Goal: Task Accomplishment & Management: Manage account settings

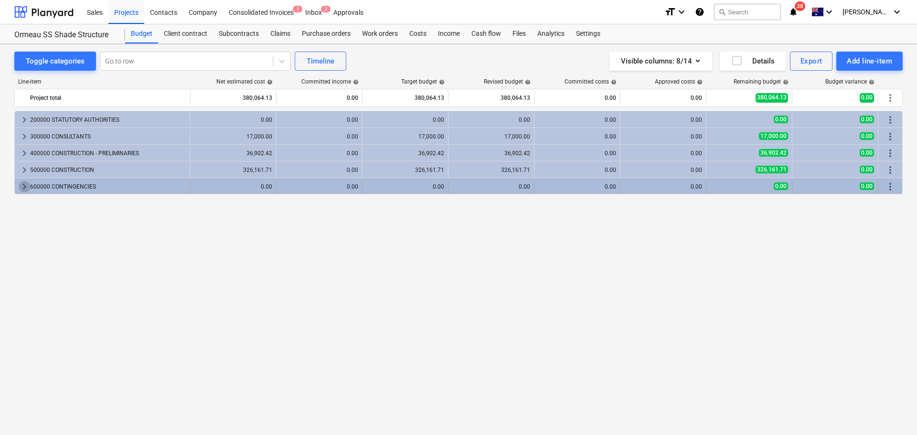
click at [25, 187] on span "keyboard_arrow_right" at bounding box center [24, 186] width 11 height 11
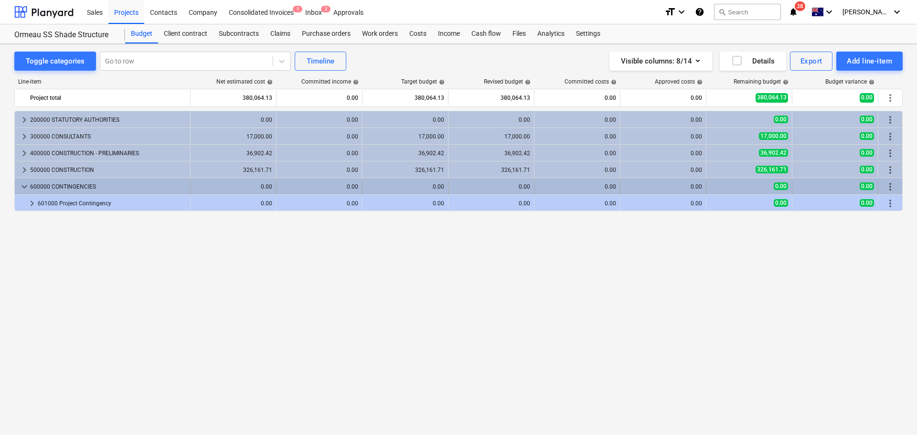
click at [23, 187] on span "keyboard_arrow_down" at bounding box center [24, 186] width 11 height 11
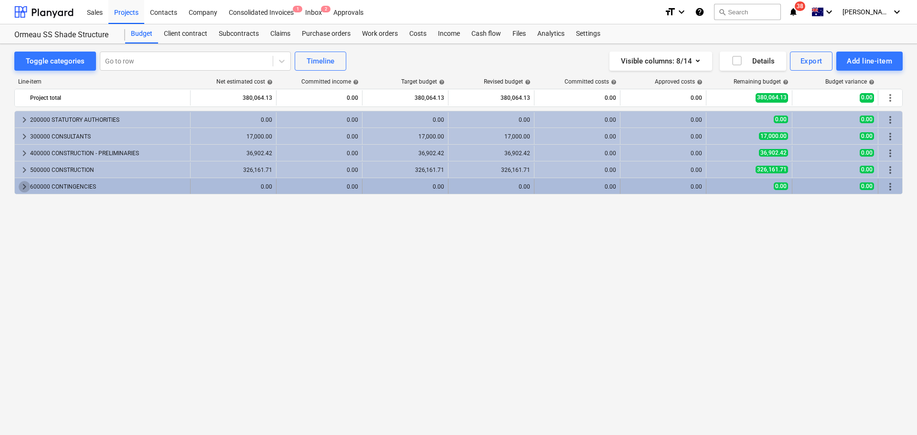
click at [23, 190] on span "keyboard_arrow_right" at bounding box center [24, 186] width 11 height 11
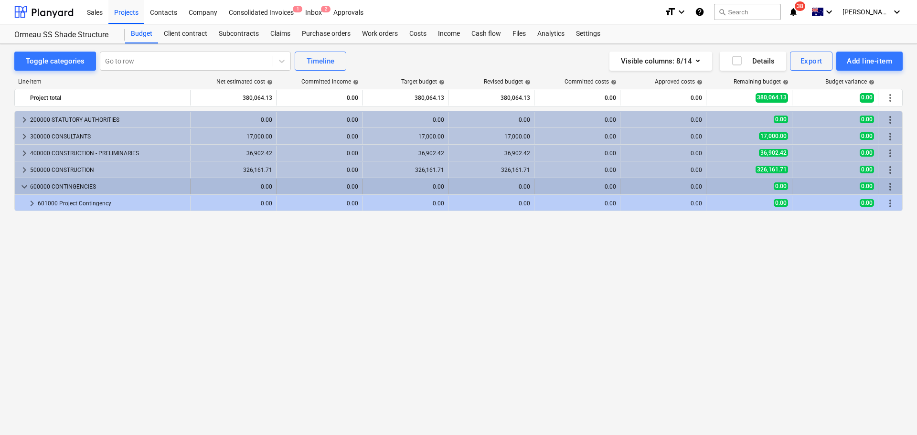
click at [21, 187] on span "keyboard_arrow_down" at bounding box center [24, 186] width 11 height 11
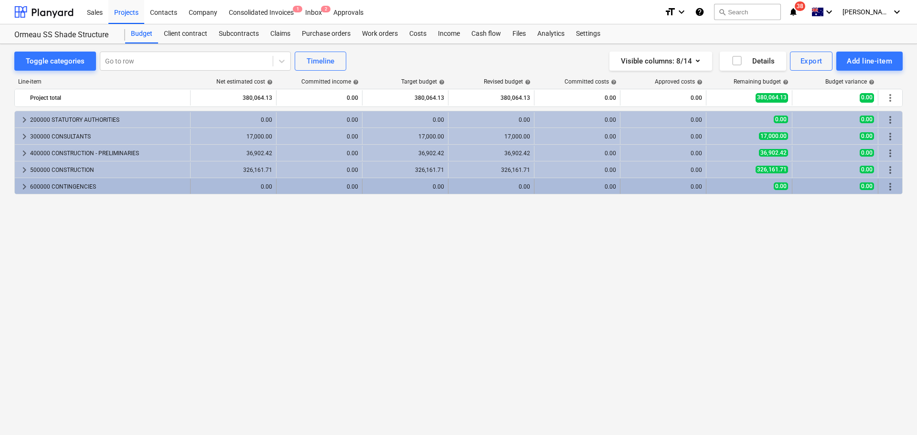
click at [23, 188] on span "keyboard_arrow_right" at bounding box center [24, 186] width 11 height 11
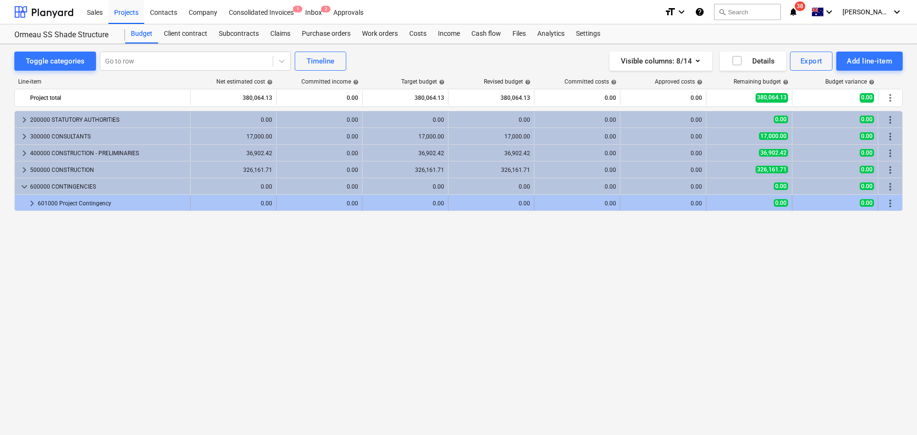
click at [32, 201] on span "keyboard_arrow_right" at bounding box center [31, 203] width 11 height 11
click at [32, 203] on span "keyboard_arrow_down" at bounding box center [31, 203] width 11 height 11
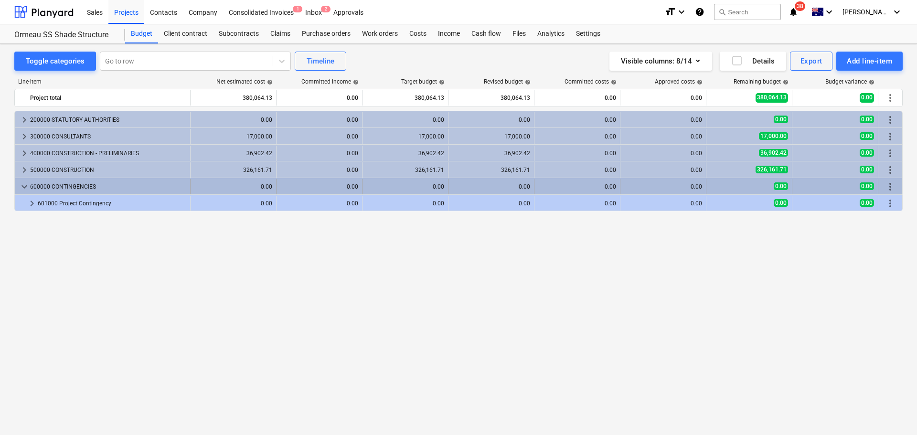
click at [25, 191] on span "keyboard_arrow_down" at bounding box center [24, 186] width 11 height 11
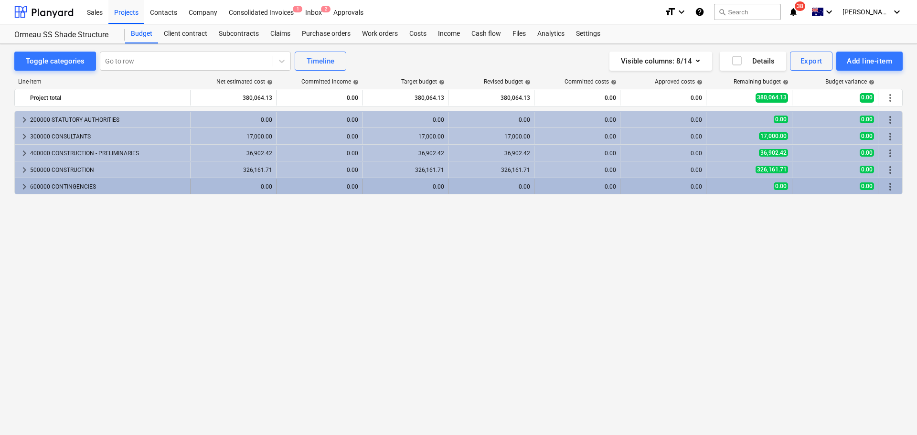
click at [25, 188] on span "keyboard_arrow_right" at bounding box center [24, 186] width 11 height 11
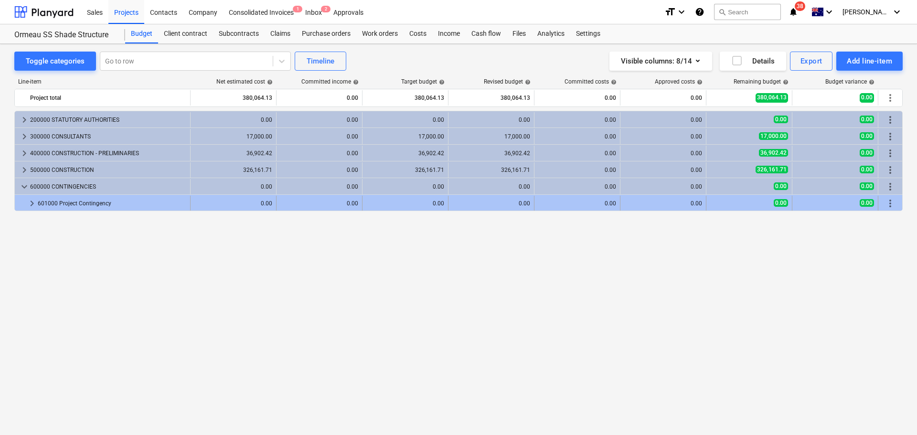
click at [31, 207] on span "keyboard_arrow_right" at bounding box center [31, 203] width 11 height 11
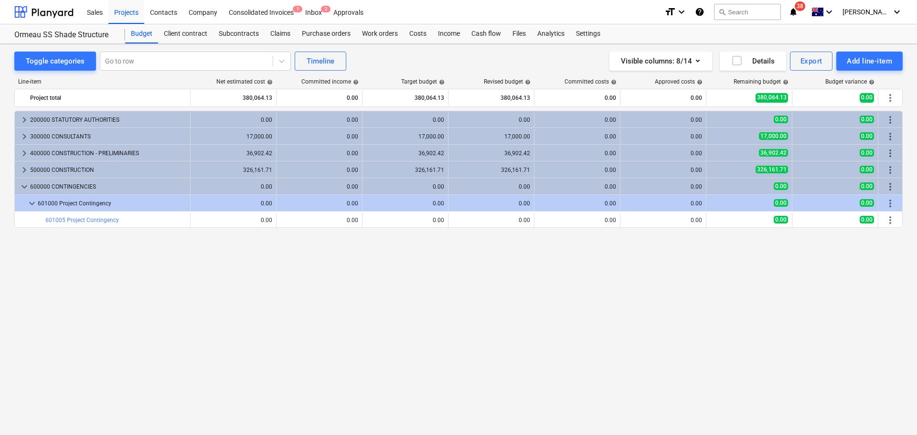
click at [31, 207] on span "keyboard_arrow_down" at bounding box center [31, 203] width 11 height 11
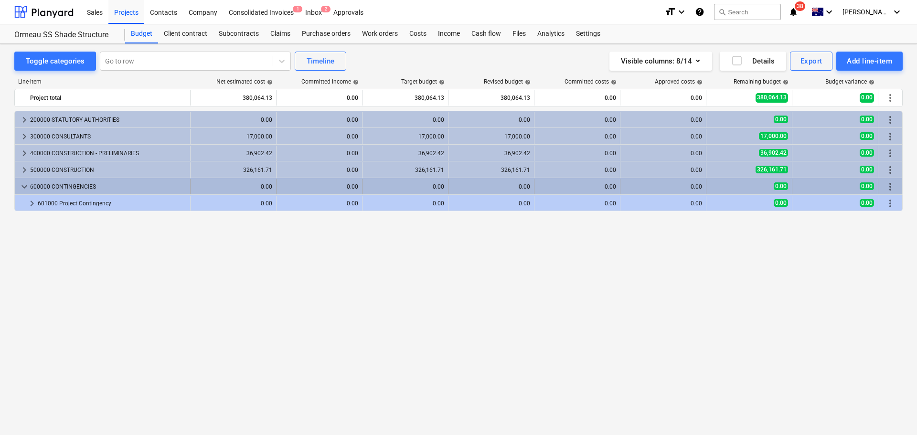
click at [28, 191] on span "keyboard_arrow_down" at bounding box center [24, 186] width 11 height 11
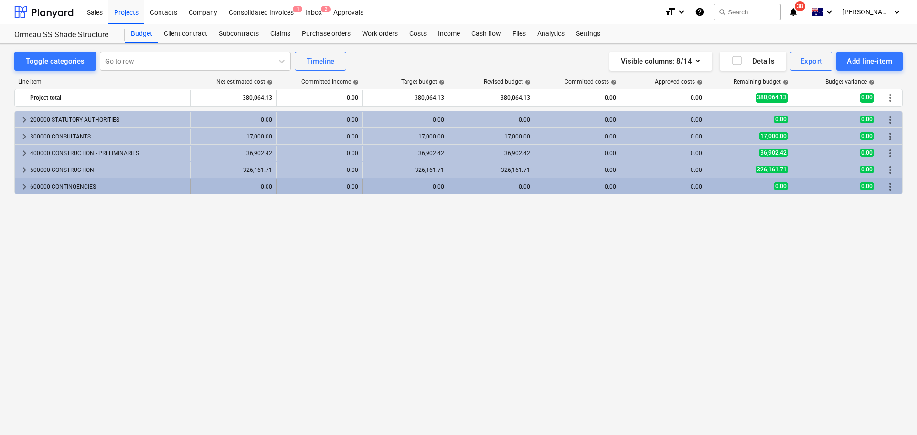
click at [27, 192] on div "keyboard_arrow_right" at bounding box center [24, 186] width 11 height 15
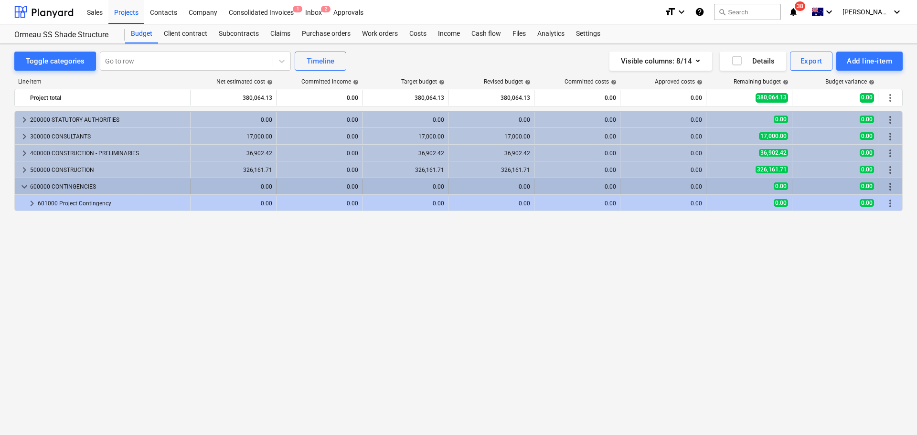
click at [27, 188] on span "keyboard_arrow_down" at bounding box center [24, 186] width 11 height 11
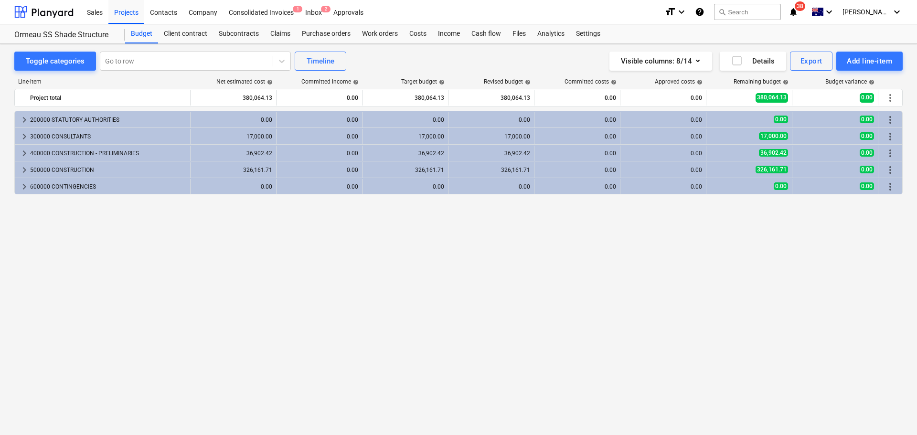
click at [528, 281] on div "keyboard_arrow_right 200000 STATUTORY AUTHORITIES 0.00 0.00 0.00 0.00 0.00 0.00…" at bounding box center [458, 253] width 888 height 285
click at [317, 11] on div "Inbox 2" at bounding box center [313, 12] width 28 height 24
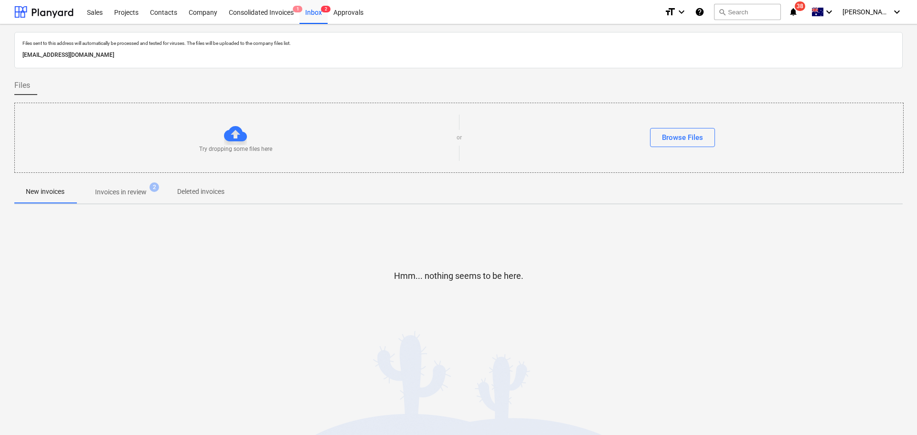
click at [136, 194] on p "Invoices in review" at bounding box center [121, 192] width 52 height 10
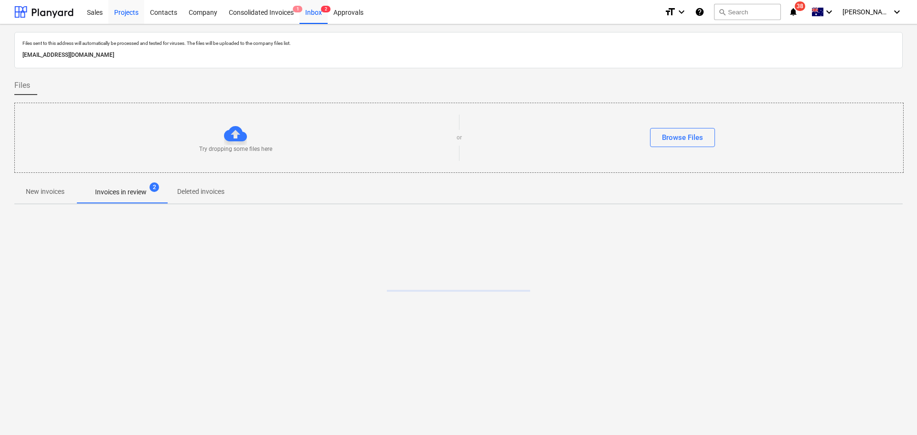
click at [128, 12] on div "Projects" at bounding box center [126, 12] width 36 height 24
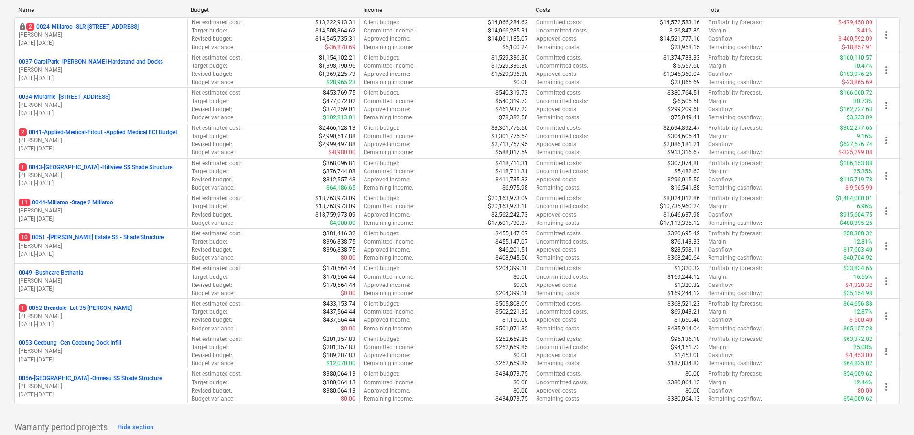
scroll to position [334, 0]
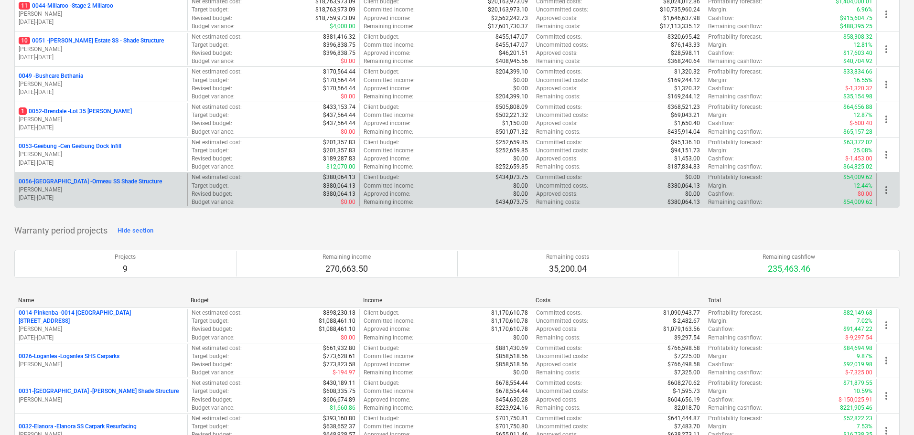
click at [112, 185] on p "0056-Ormeau - Ormeau SS Shade Structure" at bounding box center [90, 182] width 143 height 8
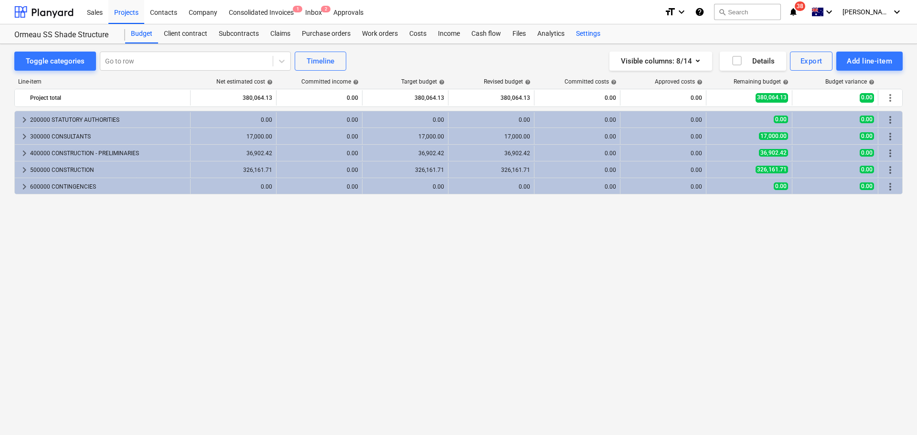
click at [588, 30] on div "Settings" at bounding box center [588, 33] width 36 height 19
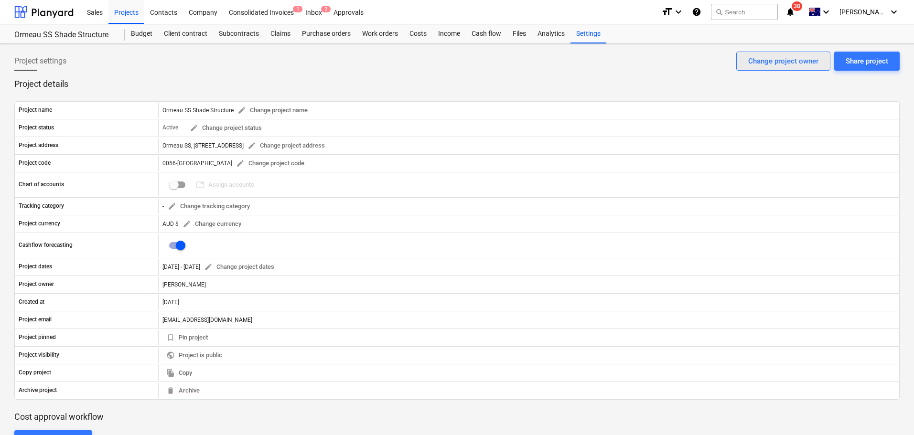
click at [800, 60] on div "Change project owner" at bounding box center [783, 61] width 70 height 12
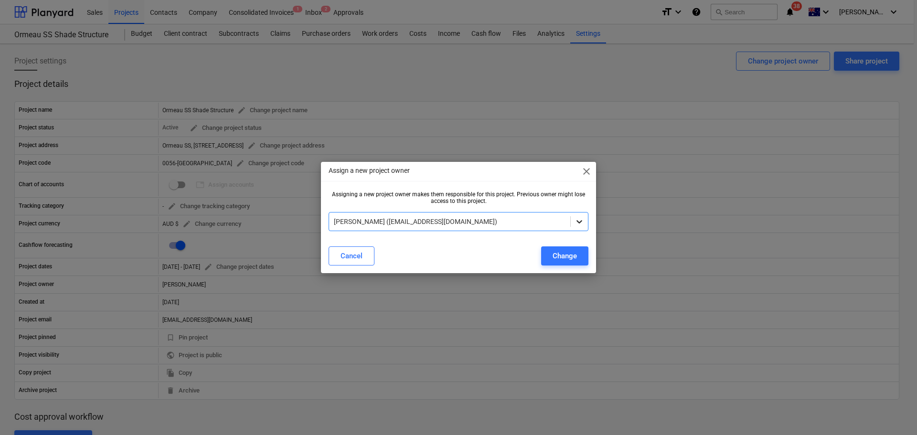
click at [572, 220] on div at bounding box center [579, 221] width 17 height 17
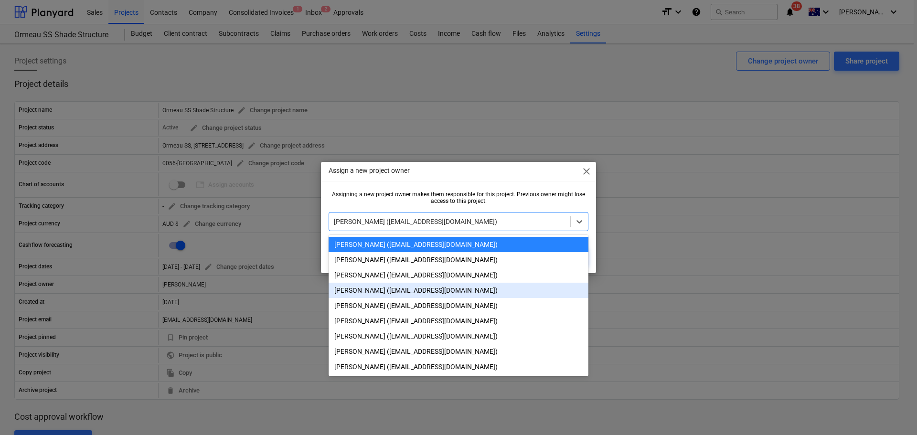
click at [380, 293] on div "[PERSON_NAME] ([EMAIL_ADDRESS][DOMAIN_NAME])" at bounding box center [459, 290] width 260 height 15
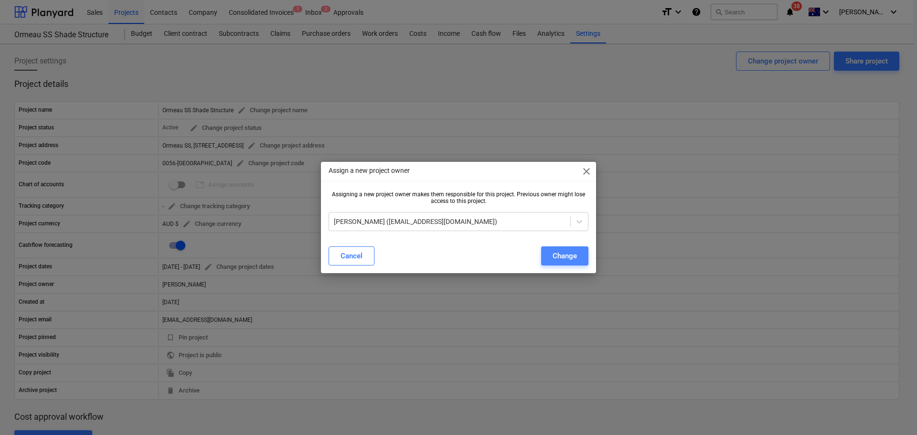
click at [569, 260] on div "Change" at bounding box center [565, 256] width 24 height 12
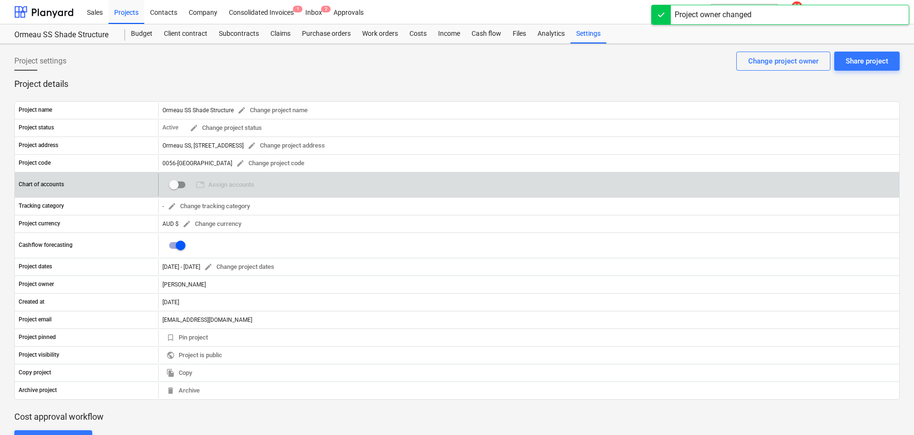
click at [176, 188] on input "checkbox" at bounding box center [173, 184] width 23 height 23
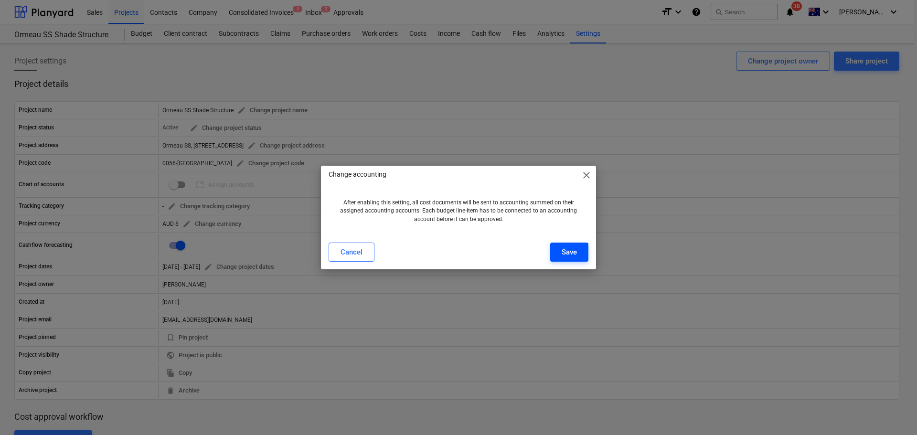
click at [577, 254] on button "Save" at bounding box center [569, 252] width 38 height 19
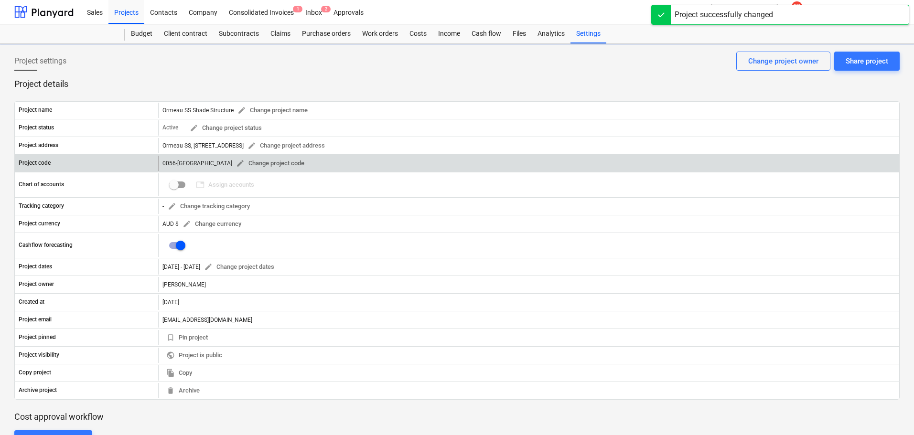
checkbox input "true"
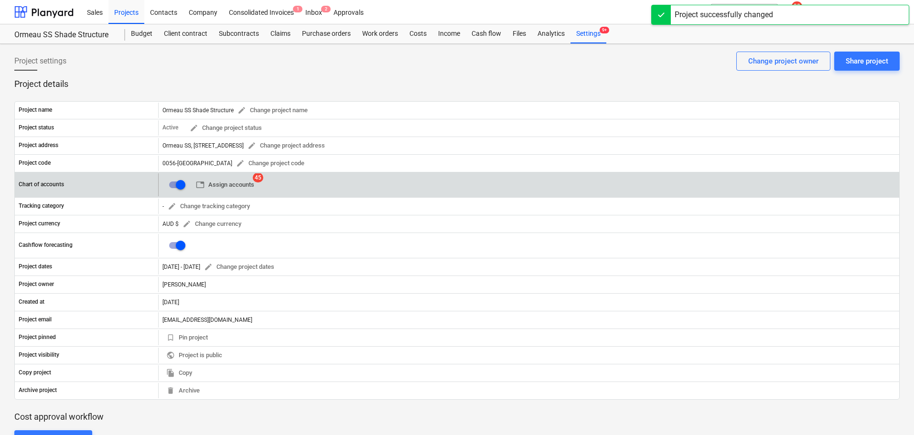
click at [231, 181] on span "table Assign accounts" at bounding box center [225, 185] width 58 height 11
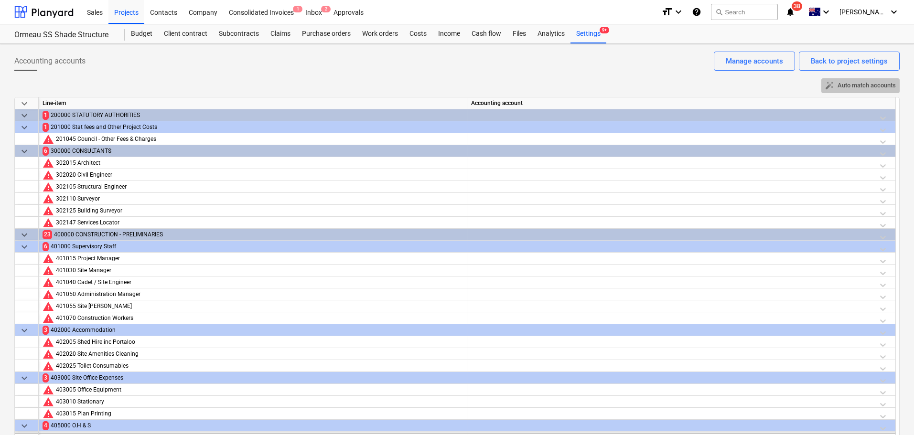
click at [865, 84] on span "auto_fix_high Auto match accounts" at bounding box center [860, 85] width 71 height 11
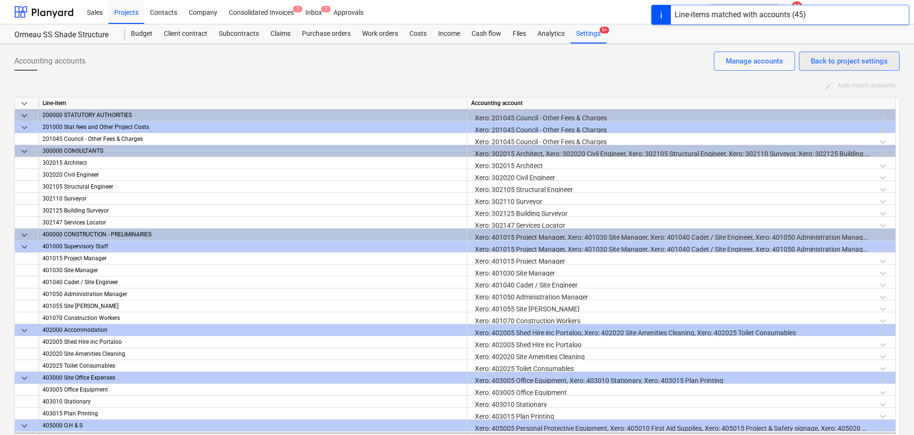
click at [848, 64] on div "Back to project settings" at bounding box center [848, 61] width 77 height 12
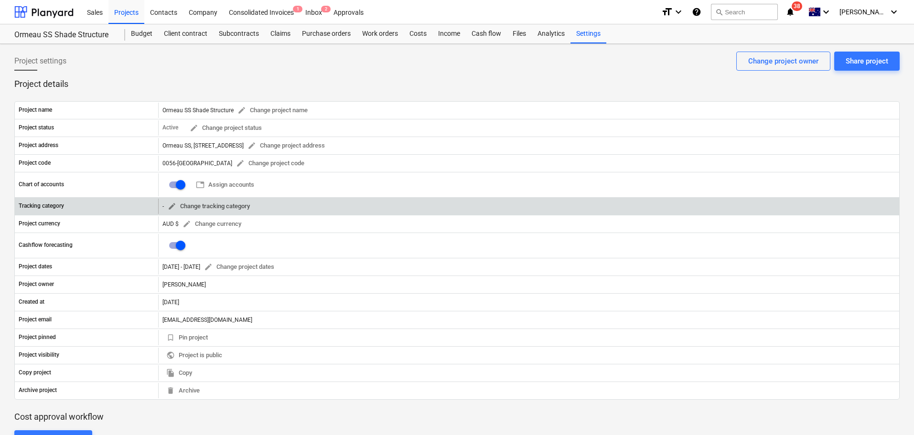
click at [214, 206] on span "edit Change tracking category" at bounding box center [209, 206] width 82 height 11
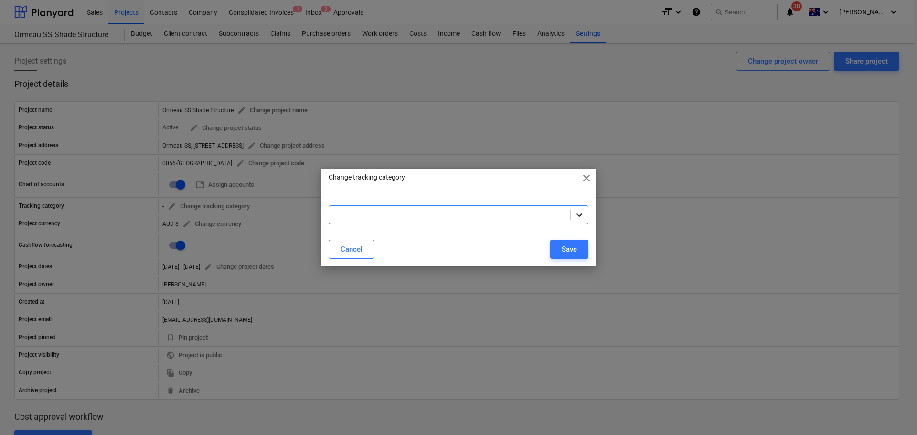
click at [579, 213] on icon at bounding box center [580, 215] width 10 height 10
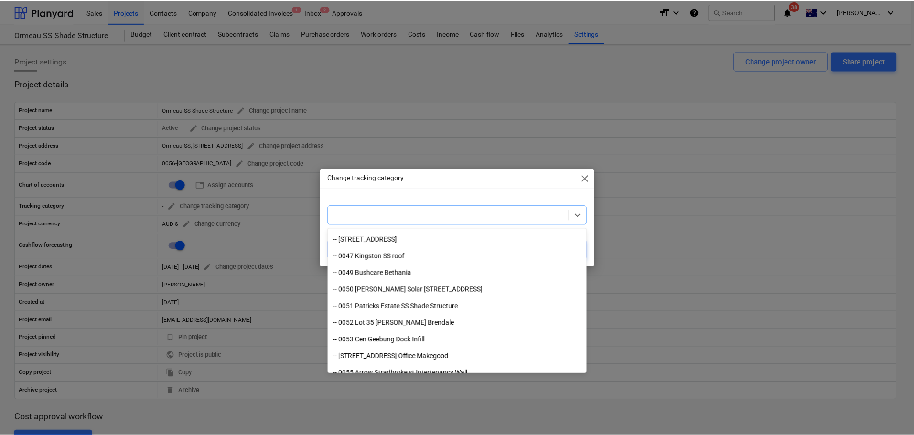
scroll to position [960, 0]
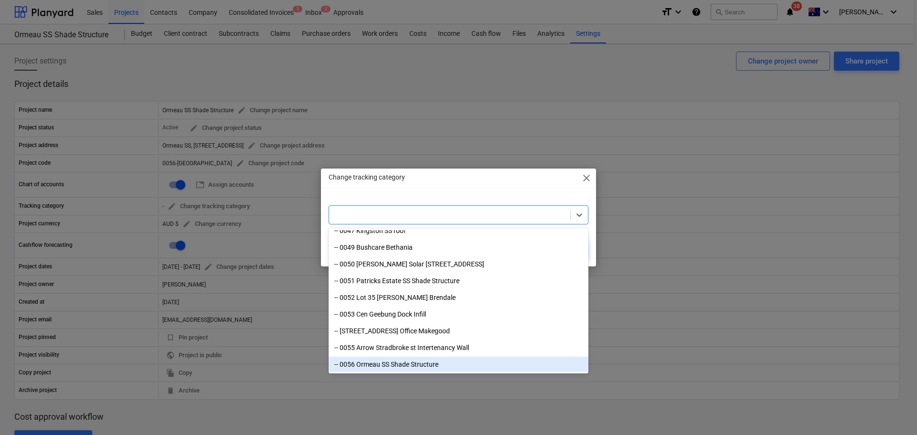
click at [394, 366] on div "-- 0056 Ormeau SS Shade Structure" at bounding box center [459, 364] width 260 height 15
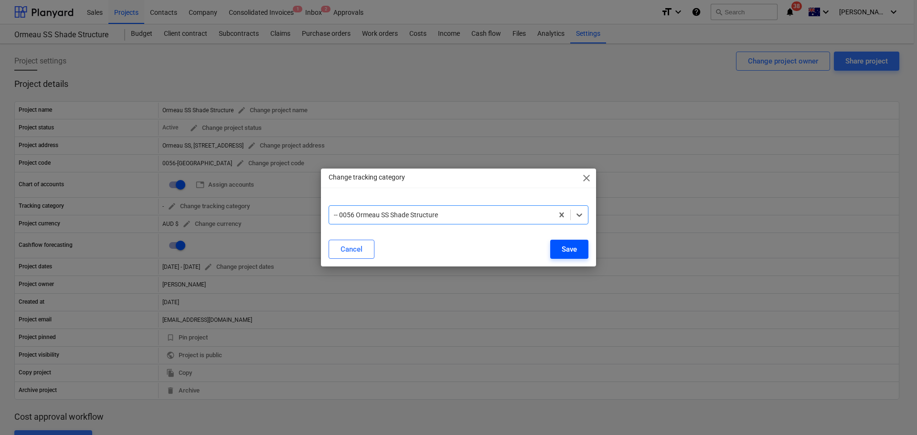
click at [566, 251] on div "Save" at bounding box center [569, 249] width 15 height 12
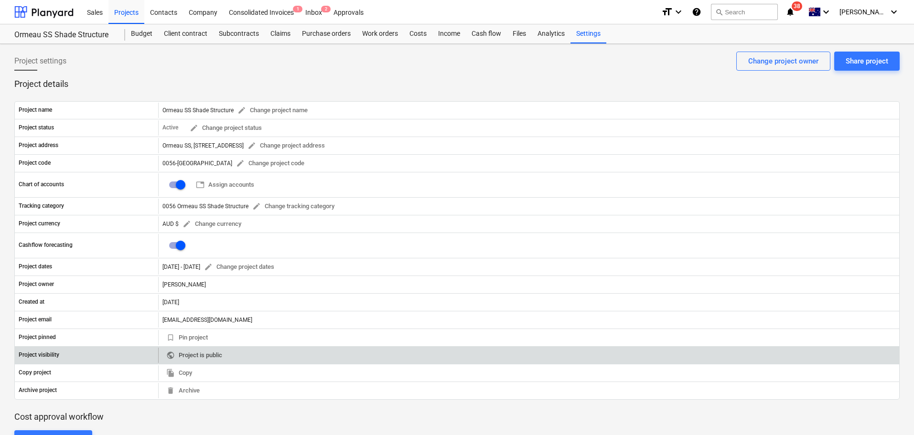
click at [197, 358] on span "public Project is public" at bounding box center [194, 355] width 56 height 11
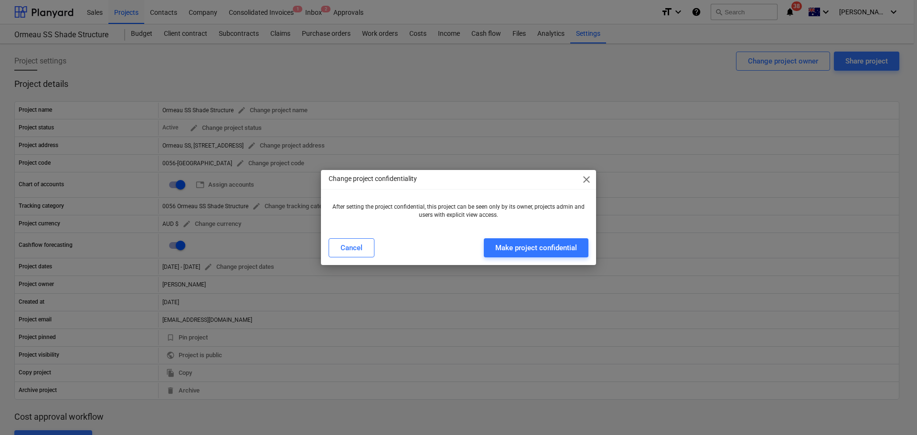
click at [589, 177] on span "close" at bounding box center [586, 179] width 11 height 11
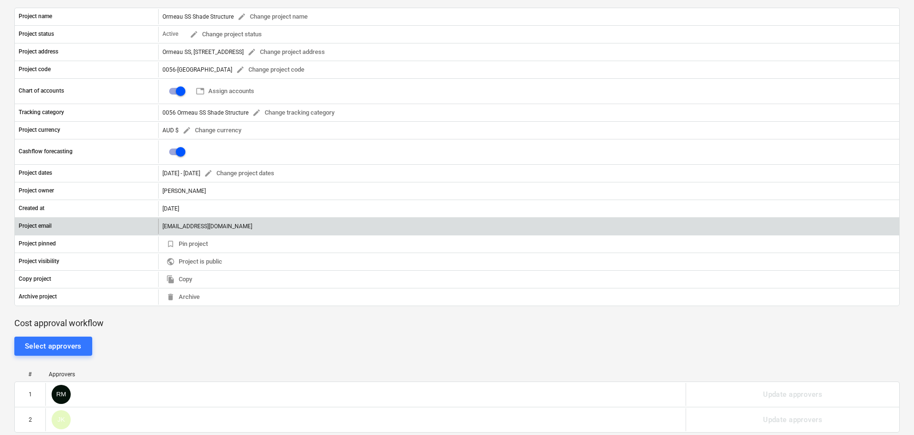
scroll to position [239, 0]
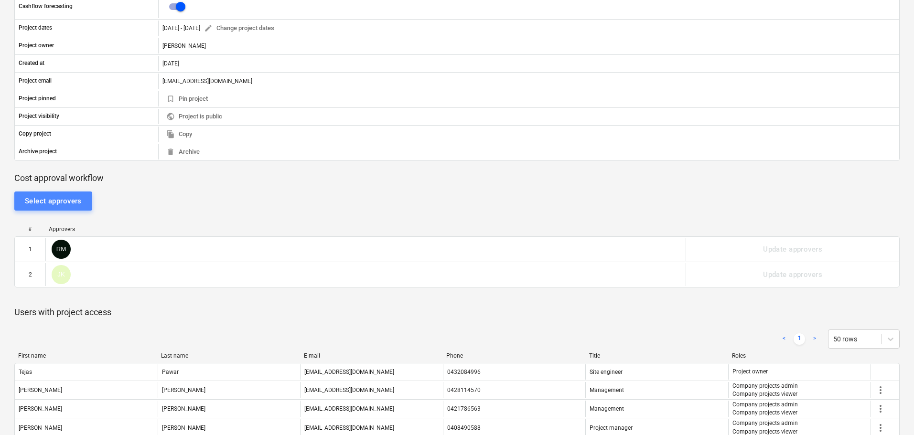
click at [66, 198] on div "Select approvers" at bounding box center [53, 201] width 57 height 12
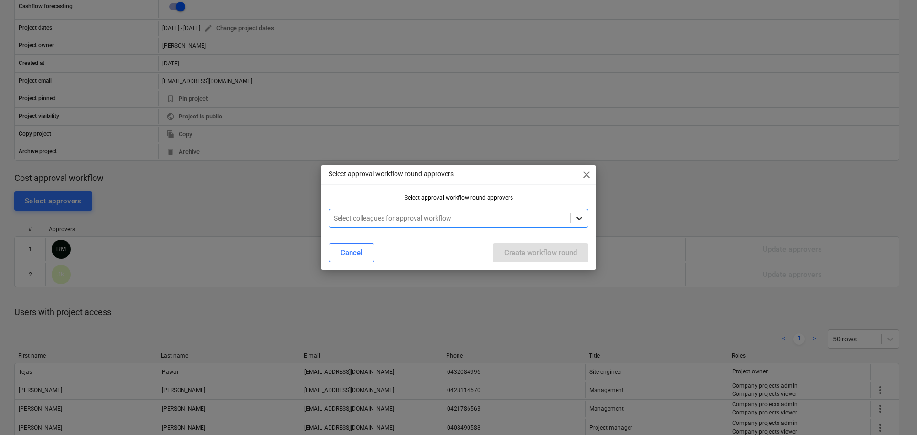
click at [581, 214] on icon at bounding box center [580, 218] width 10 height 10
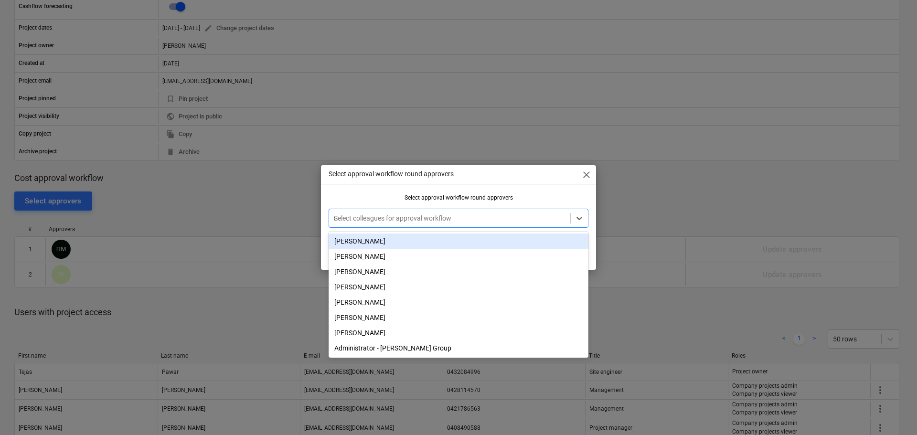
type input "sea"
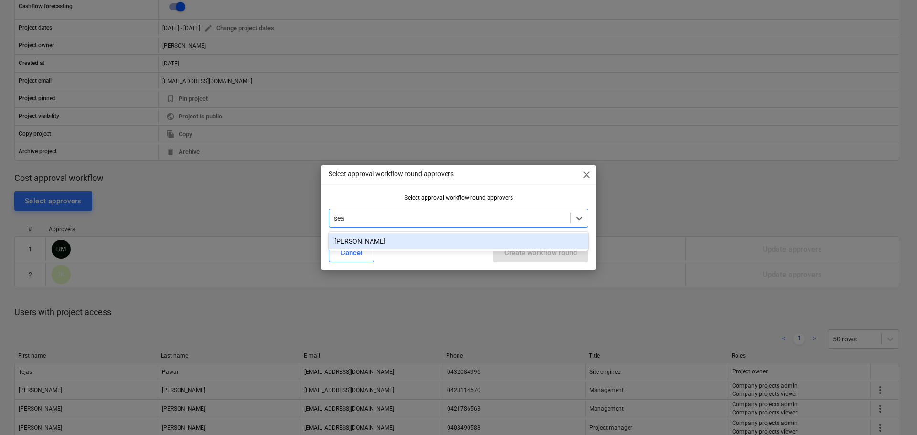
click at [359, 240] on div "[PERSON_NAME]" at bounding box center [459, 241] width 260 height 15
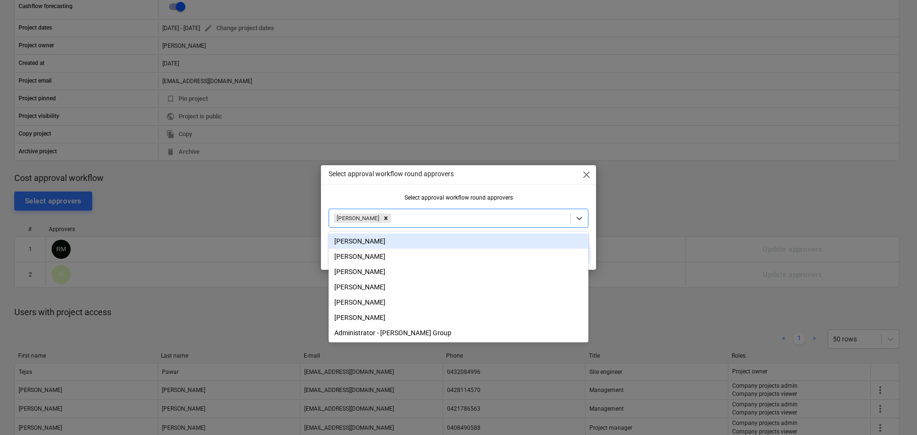
click at [504, 182] on div "Select approval workflow round approvers close" at bounding box center [458, 174] width 275 height 19
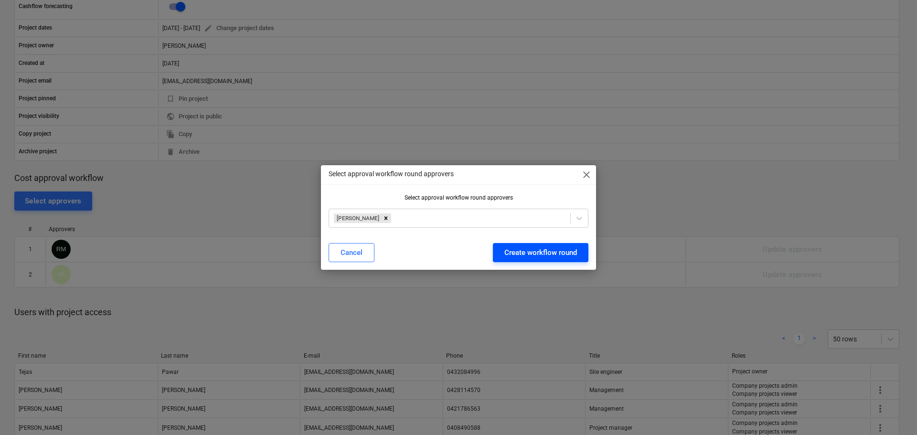
click at [556, 250] on div "Create workflow round" at bounding box center [540, 252] width 73 height 12
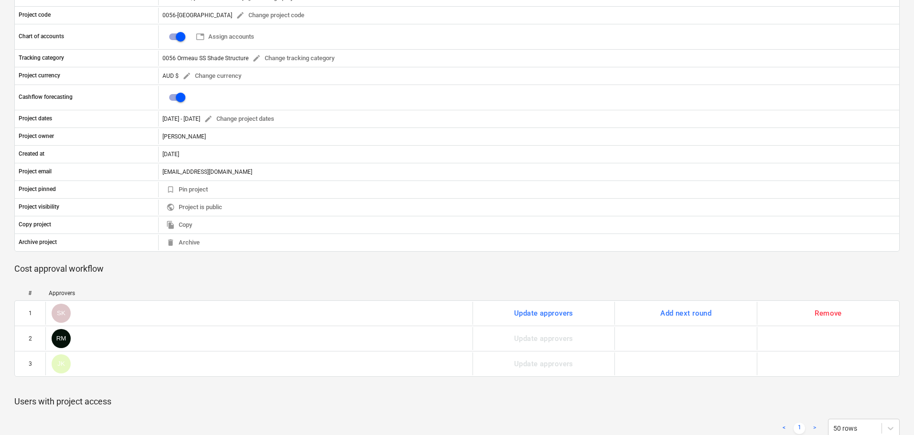
scroll to position [0, 0]
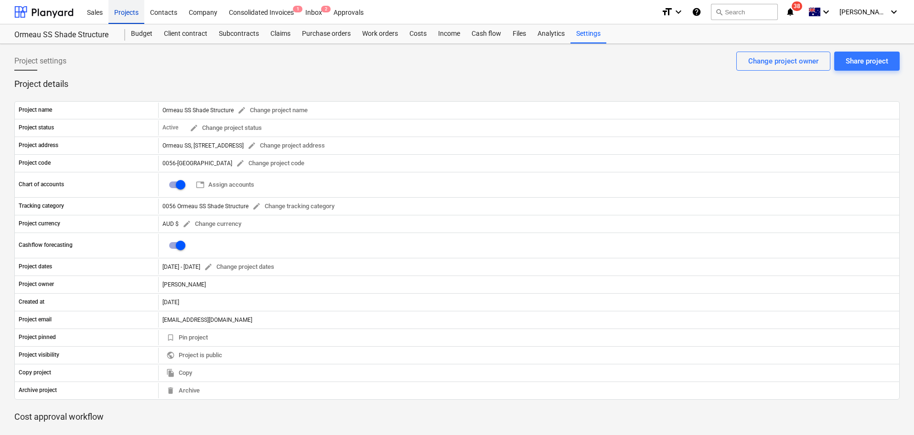
click at [125, 13] on div "Projects" at bounding box center [126, 12] width 36 height 24
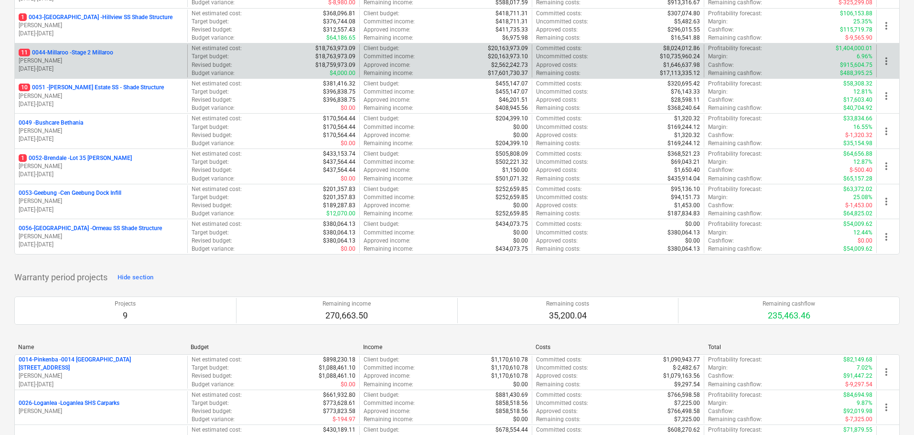
scroll to position [334, 0]
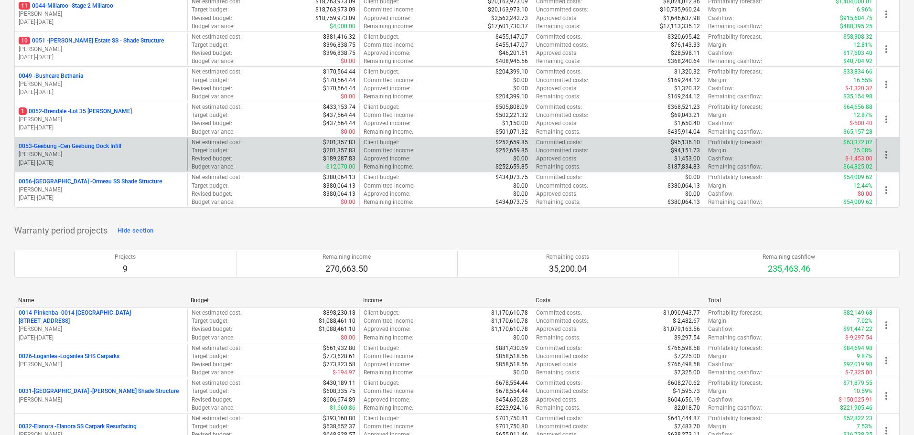
click at [53, 139] on div "0053-Geebung - Cen Geebung Dock Infill [PERSON_NAME] [DATE] - [DATE]" at bounding box center [101, 155] width 172 height 33
click at [58, 149] on p "0053-Geebung - Cen Geebung Dock Infill" at bounding box center [70, 146] width 103 height 8
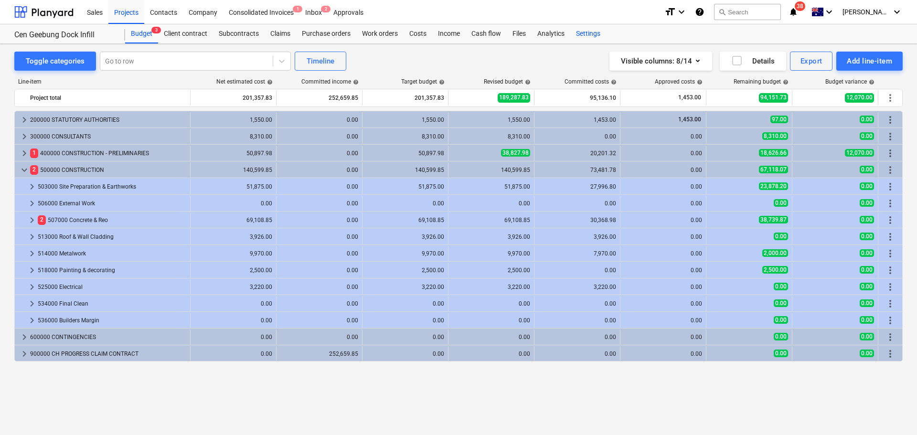
click at [586, 34] on div "Settings" at bounding box center [588, 33] width 36 height 19
click at [126, 10] on div "Projects" at bounding box center [126, 12] width 36 height 24
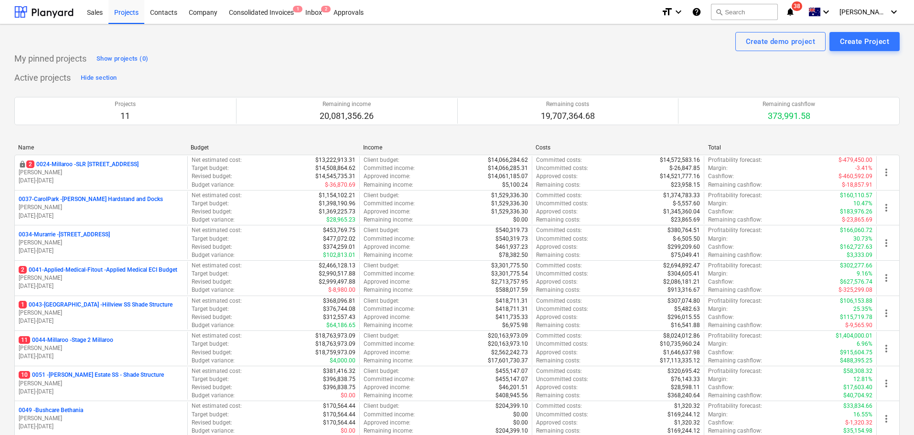
scroll to position [334, 0]
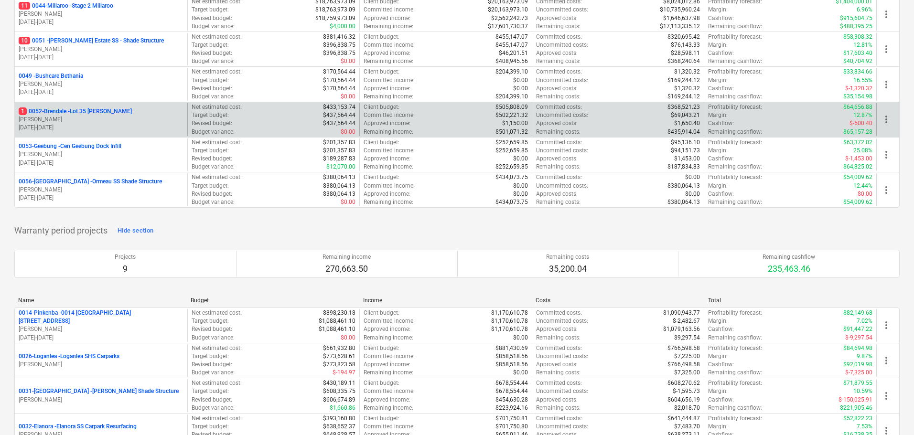
click at [62, 111] on p "1 0052-Brendale - Lot 35 [PERSON_NAME]" at bounding box center [75, 111] width 113 height 8
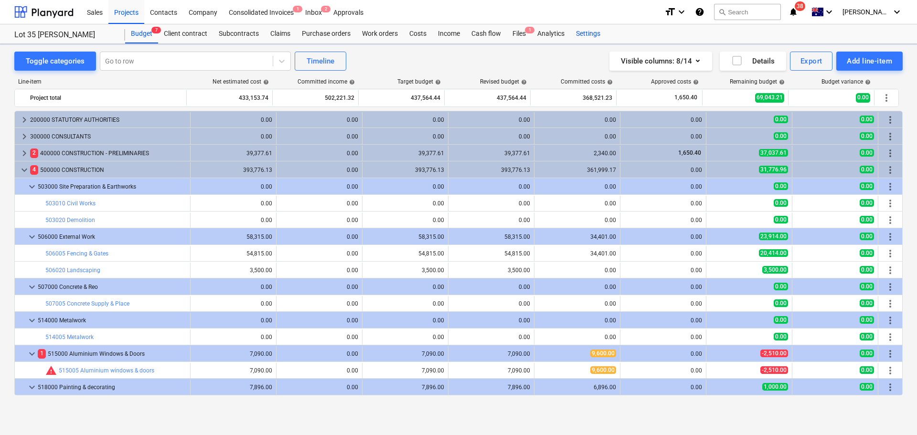
click at [588, 31] on div "Settings" at bounding box center [588, 33] width 36 height 19
click at [135, 14] on div "Projects" at bounding box center [126, 12] width 36 height 24
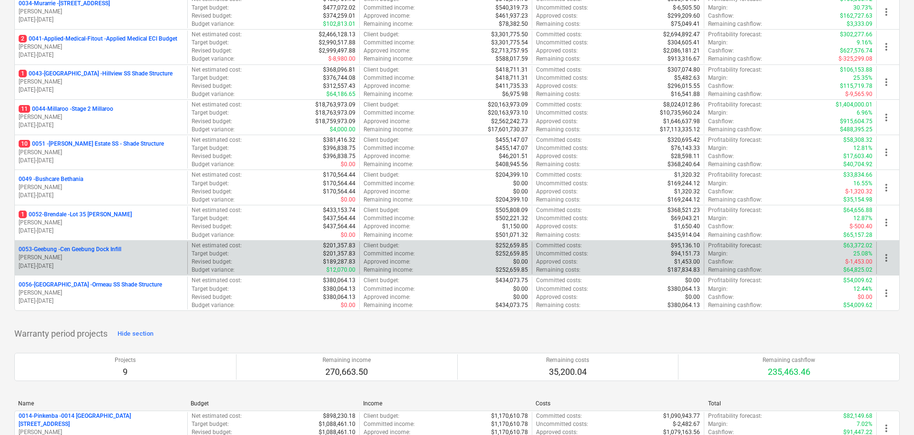
scroll to position [239, 0]
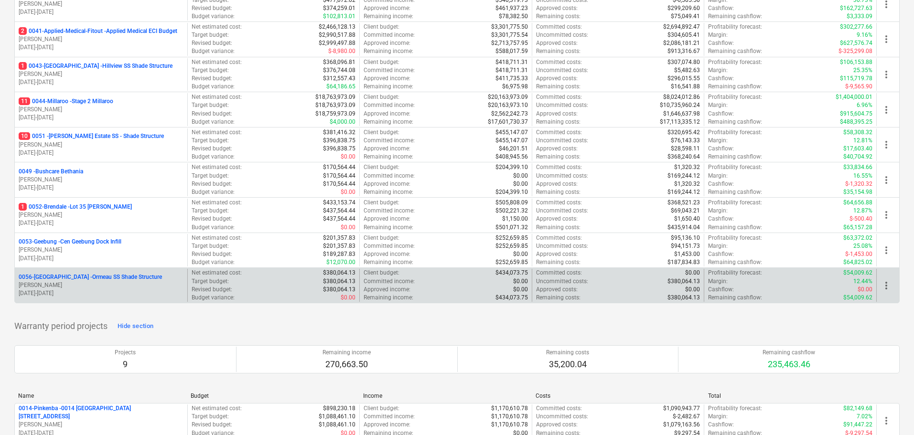
click at [74, 283] on p "[PERSON_NAME]" at bounding box center [101, 285] width 165 height 8
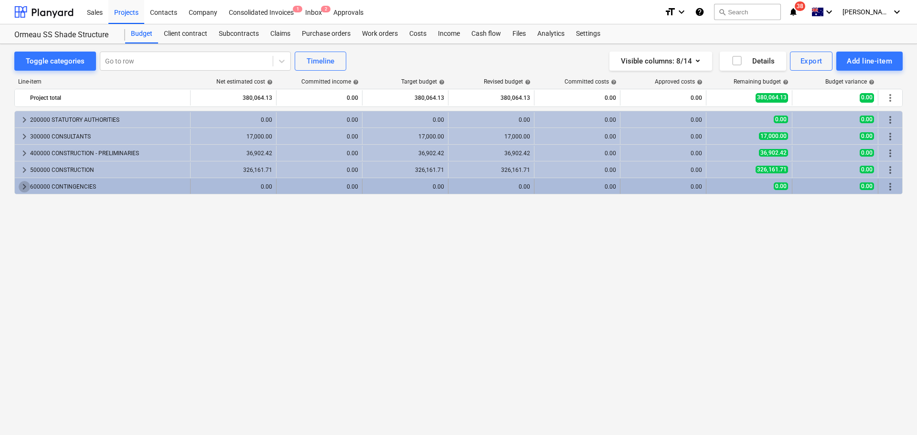
click at [20, 190] on span "keyboard_arrow_right" at bounding box center [24, 186] width 11 height 11
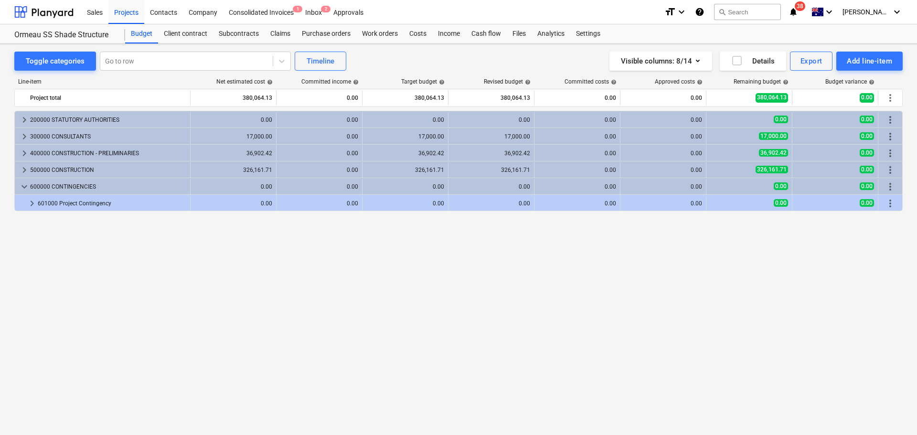
click at [20, 190] on span "keyboard_arrow_down" at bounding box center [24, 186] width 11 height 11
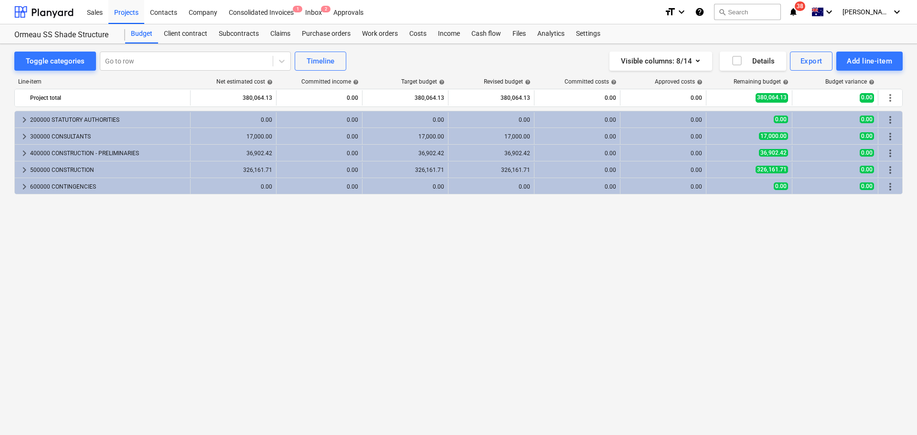
click at [20, 190] on span "keyboard_arrow_right" at bounding box center [24, 186] width 11 height 11
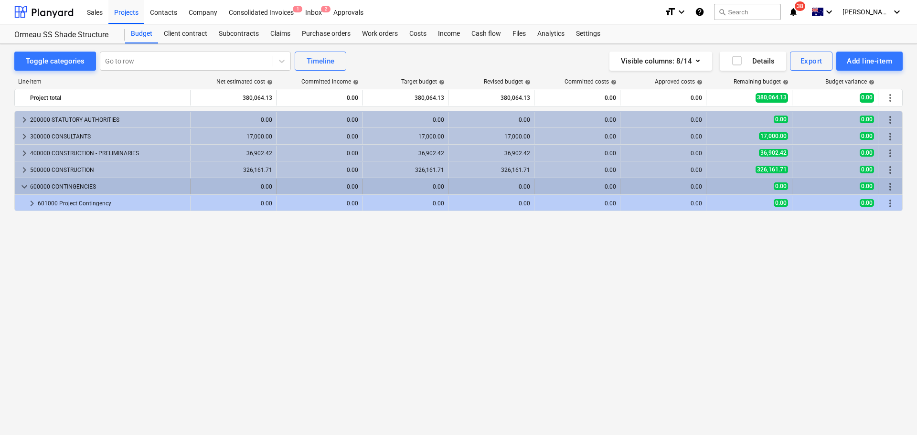
click at [17, 187] on div "keyboard_arrow_down 600000 CONTINGENCIES" at bounding box center [103, 186] width 176 height 15
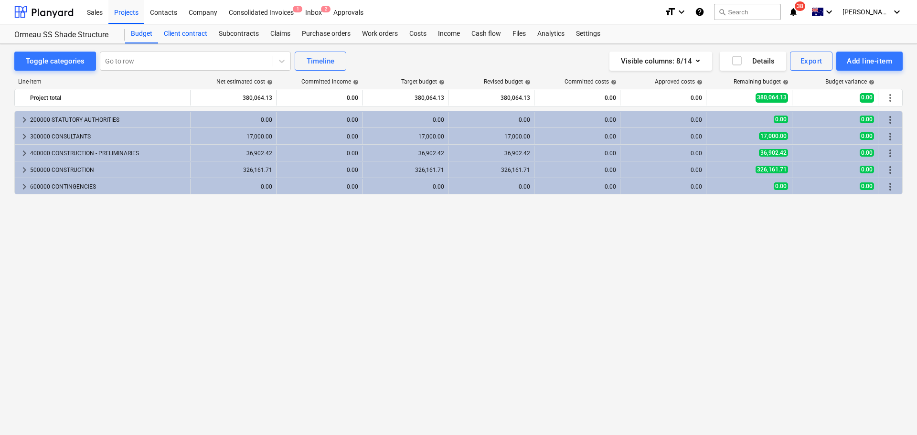
click at [187, 31] on div "Client contract" at bounding box center [185, 33] width 55 height 19
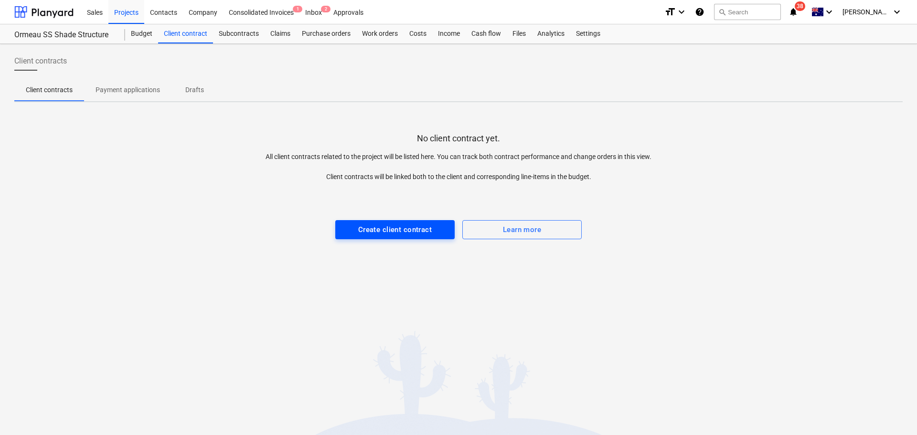
click at [413, 228] on div "Create client contract" at bounding box center [395, 230] width 74 height 12
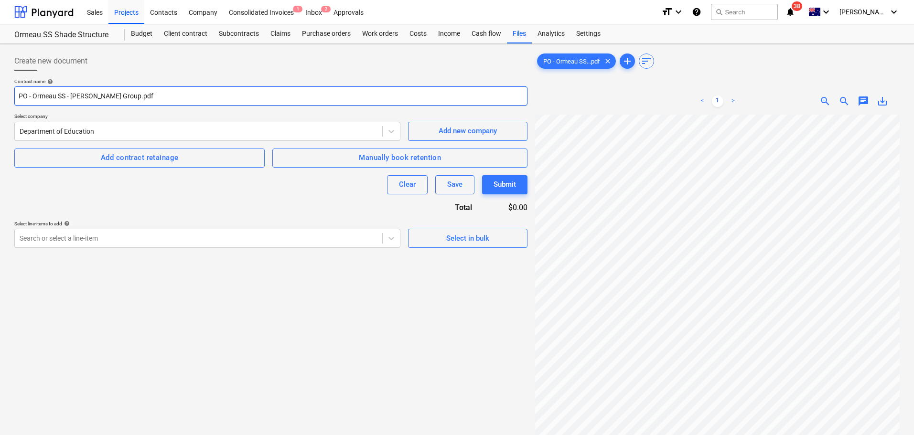
click at [87, 94] on input "PO - Ormeau SS - [PERSON_NAME] Group.pdf" at bounding box center [270, 95] width 513 height 19
drag, startPoint x: 112, startPoint y: 95, endPoint x: 241, endPoint y: 94, distance: 129.4
click at [228, 95] on input "PO - Ormeau SS - [PERSON_NAME] Group.pdf" at bounding box center [270, 95] width 513 height 19
type input "PO - Ormeau SS - [PERSON_NAME] Group - 4500373591"
click at [263, 314] on div "Create new document Contract name help PO - Ormeau SS - [PERSON_NAME] Group - 4…" at bounding box center [271, 287] width 521 height 479
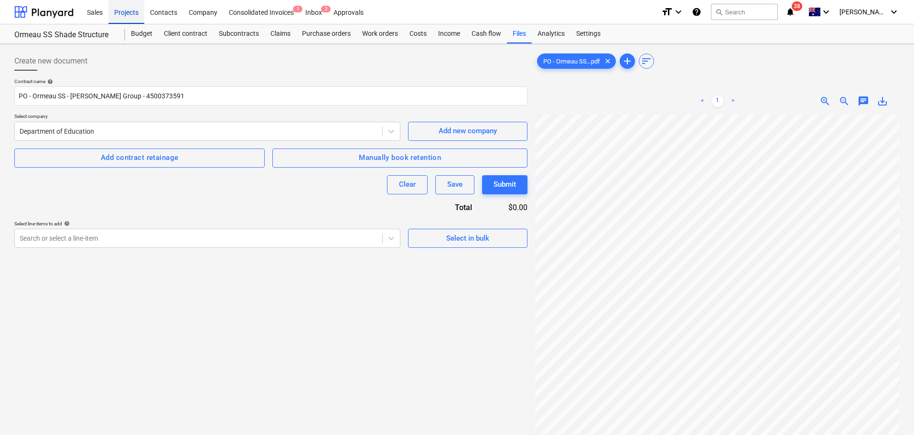
click at [130, 12] on div "Projects" at bounding box center [126, 12] width 36 height 24
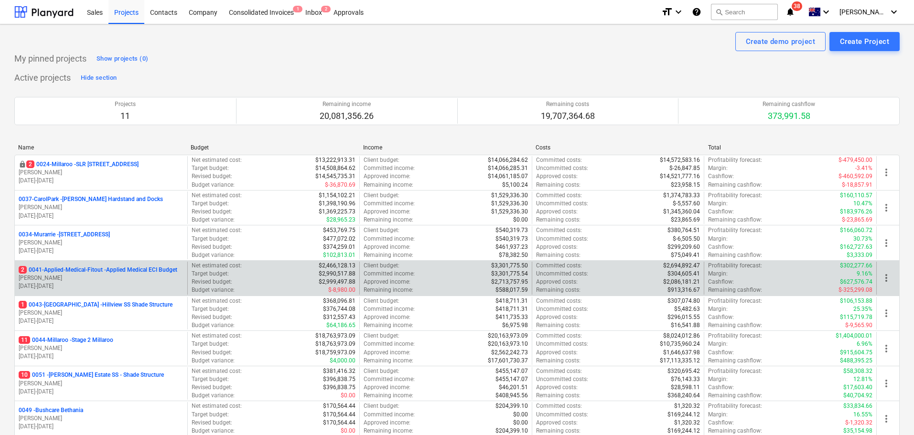
scroll to position [239, 0]
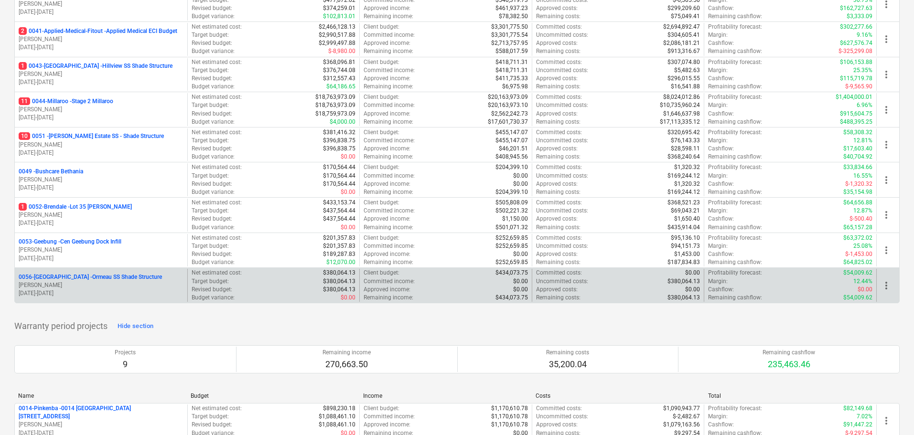
click at [83, 280] on p "0056-Ormeau - Ormeau SS Shade Structure" at bounding box center [90, 277] width 143 height 8
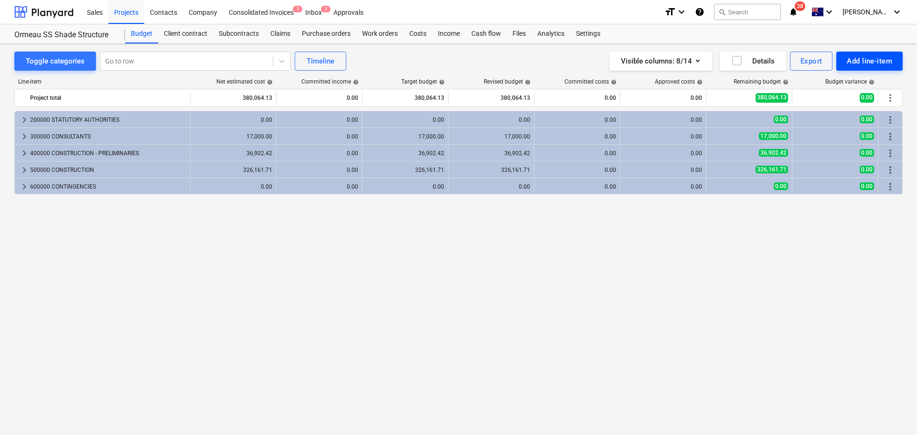
click at [861, 59] on div "Add line-item" at bounding box center [869, 61] width 45 height 12
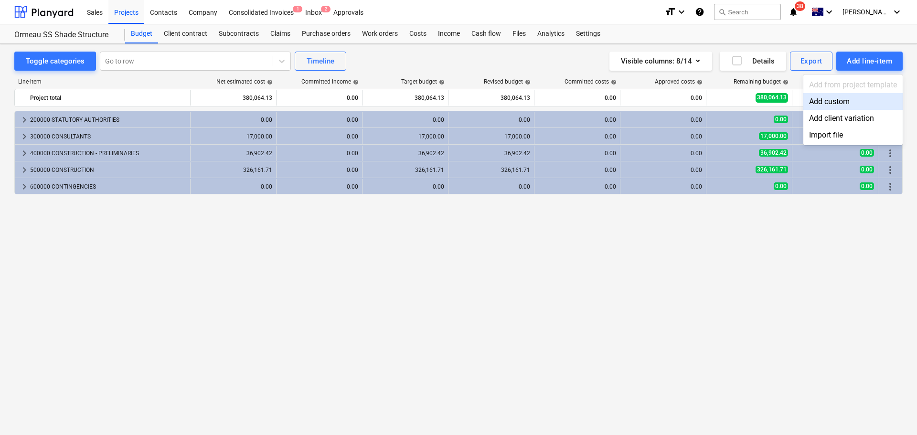
click at [856, 103] on div "Add custom" at bounding box center [852, 101] width 99 height 17
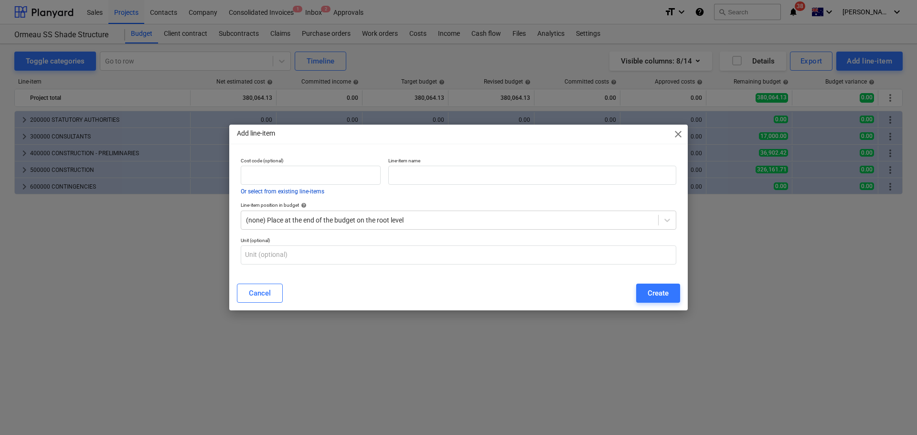
click at [287, 189] on button "Or select from existing line-items" at bounding box center [283, 192] width 84 height 6
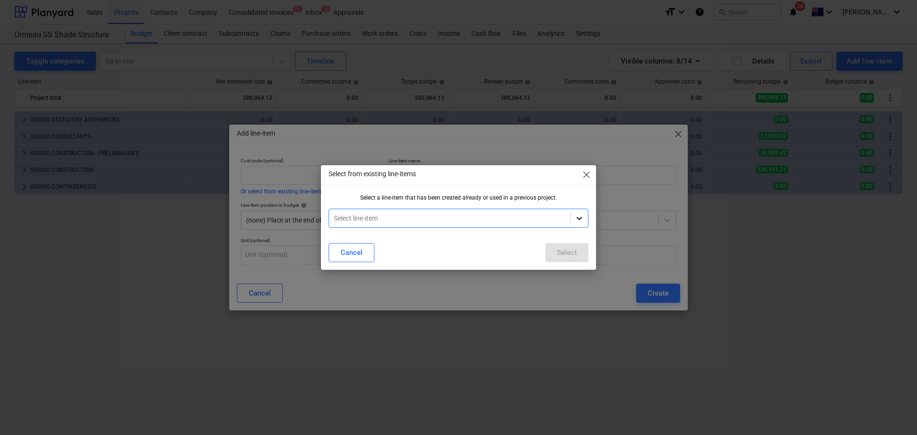
click at [577, 214] on icon at bounding box center [580, 218] width 10 height 10
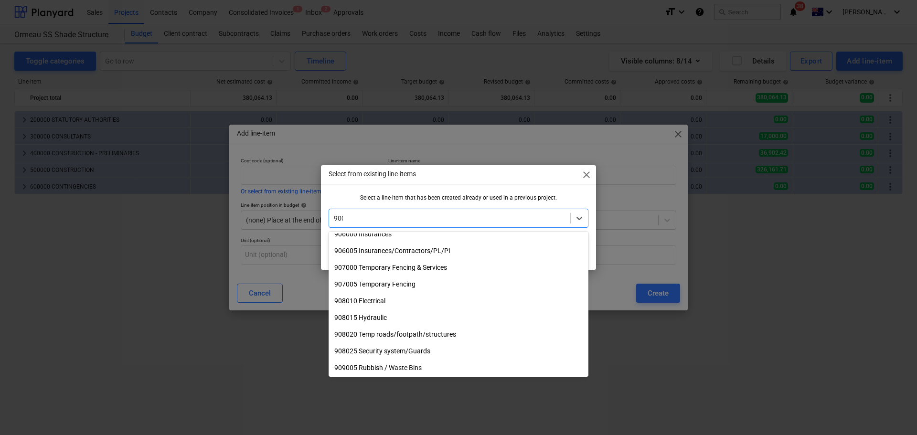
scroll to position [191, 0]
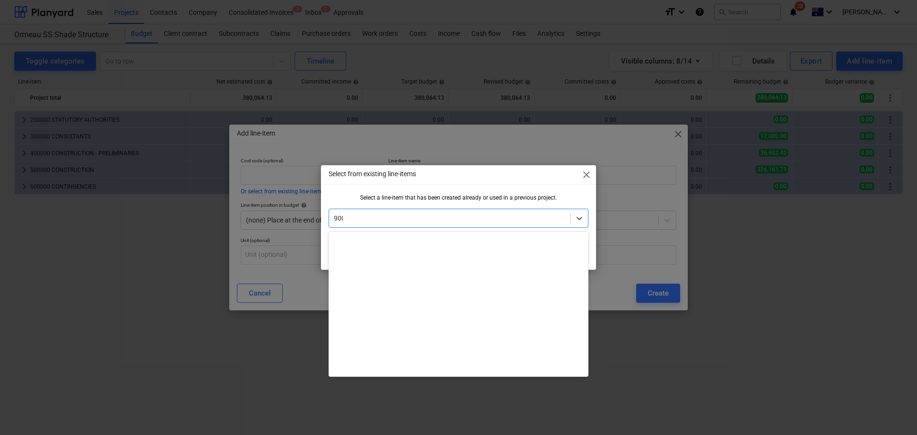
type input "9000"
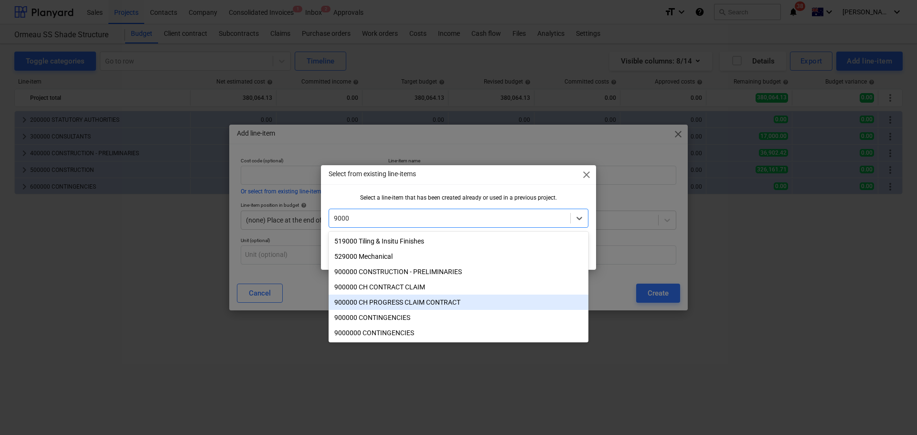
click at [417, 306] on div "900000 CH PROGRESS CLAIM CONTRACT" at bounding box center [459, 302] width 260 height 15
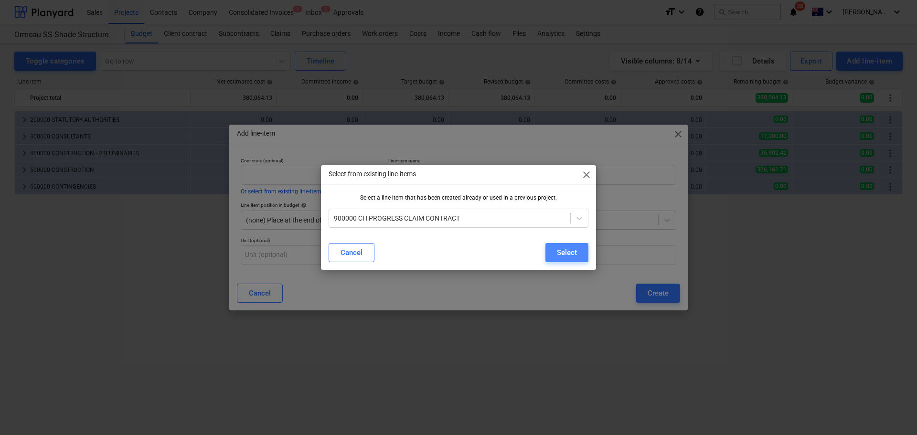
click at [558, 256] on div "Select" at bounding box center [567, 252] width 20 height 12
type input "900000"
type input "CH PROGRESS CLAIM CONTRACT"
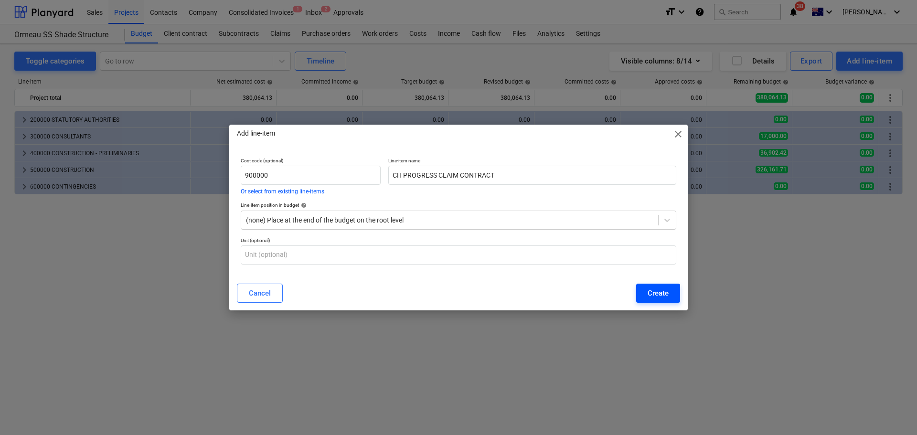
click at [667, 294] on div "Create" at bounding box center [658, 293] width 21 height 12
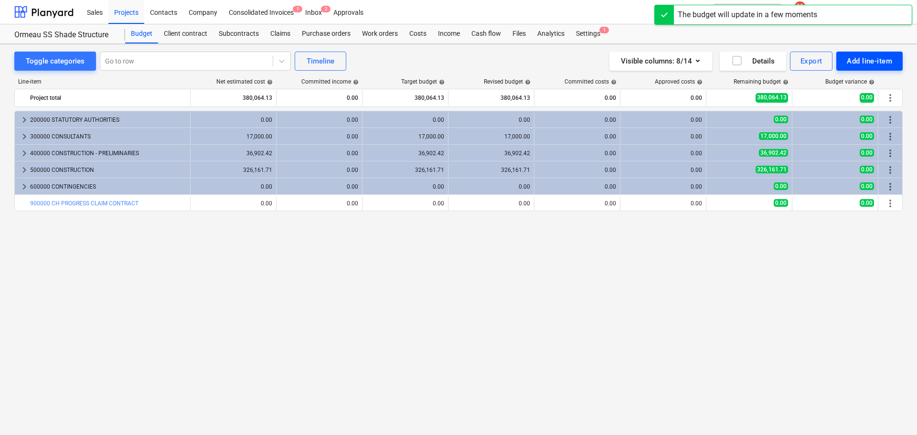
click at [883, 61] on div "Add line-item" at bounding box center [869, 61] width 45 height 12
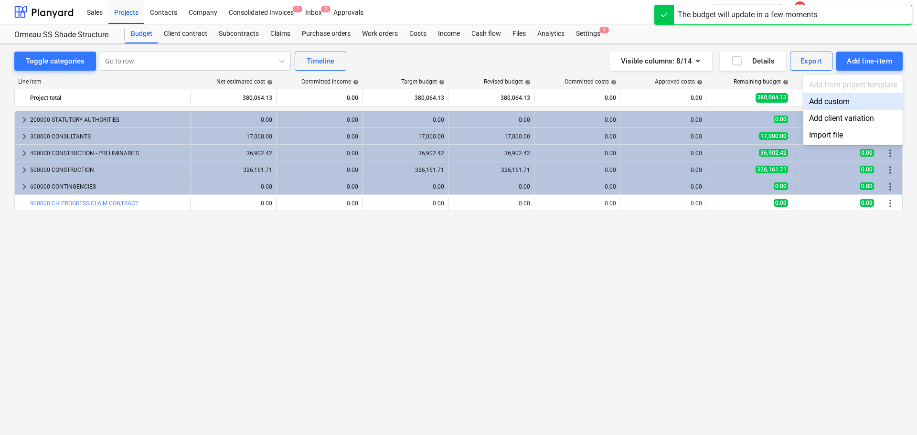
click at [837, 101] on div "Add custom" at bounding box center [852, 101] width 99 height 17
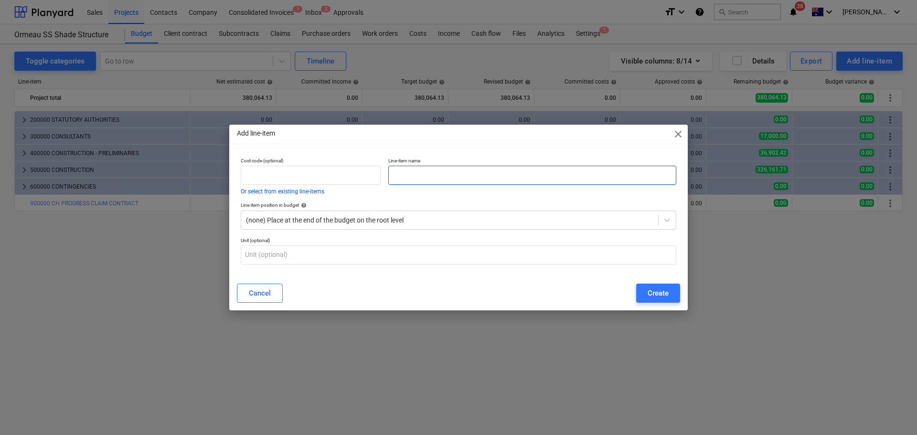
click at [423, 176] on input "text" at bounding box center [532, 175] width 288 height 19
drag, startPoint x: 479, startPoint y: 181, endPoint x: 364, endPoint y: 173, distance: 115.4
click at [365, 181] on div "Cost code (optional) Or select from existing line-items Line-item name Client C…" at bounding box center [458, 176] width 443 height 44
type input "Contract Value"
click at [673, 221] on div at bounding box center [667, 220] width 17 height 17
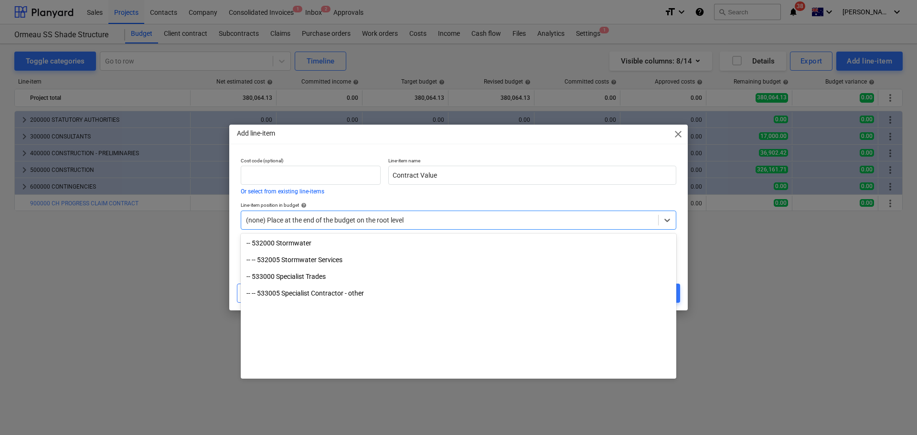
scroll to position [1060, 0]
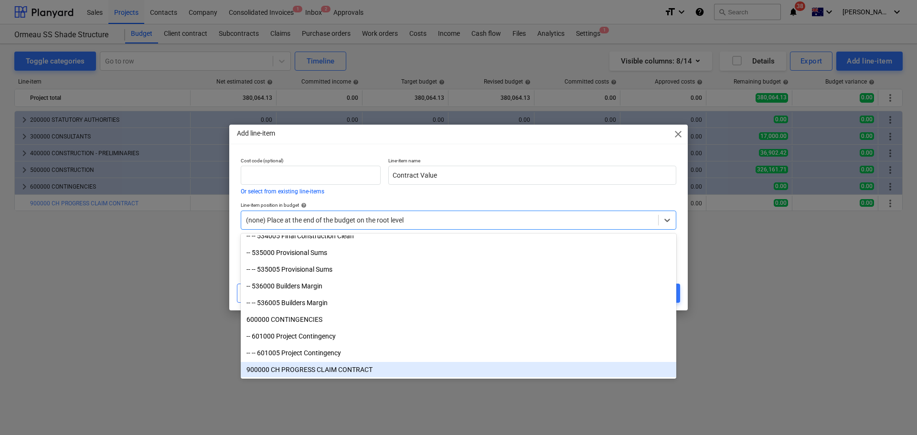
click at [316, 372] on div "900000 CH PROGRESS CLAIM CONTRACT" at bounding box center [459, 369] width 436 height 15
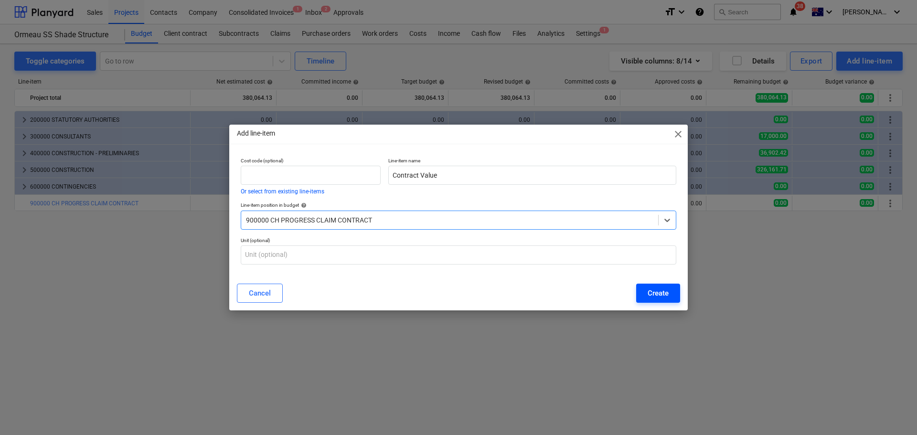
click at [665, 288] on div "Create" at bounding box center [658, 293] width 21 height 12
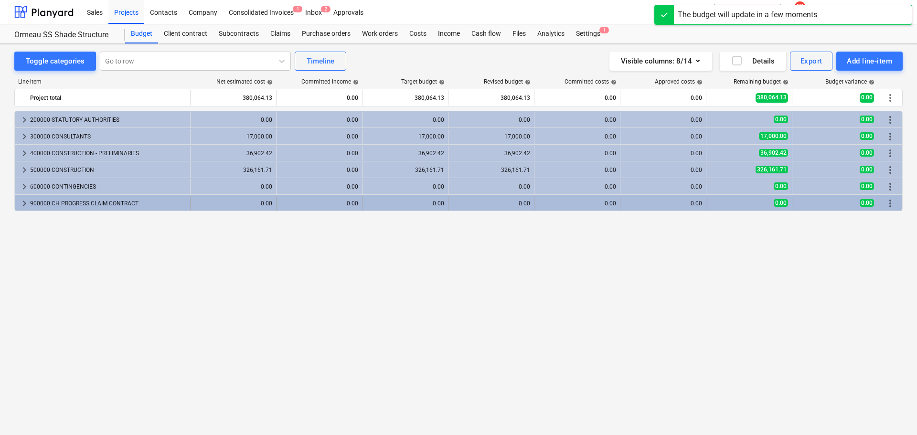
click at [23, 201] on span "keyboard_arrow_right" at bounding box center [24, 203] width 11 height 11
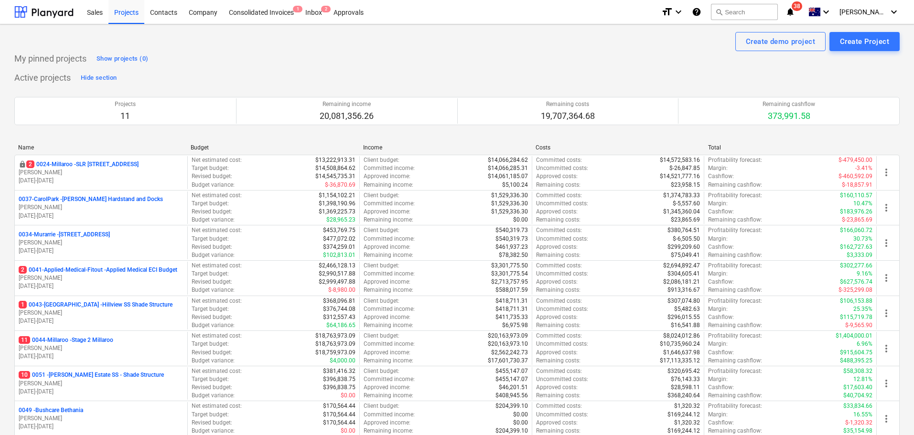
scroll to position [239, 0]
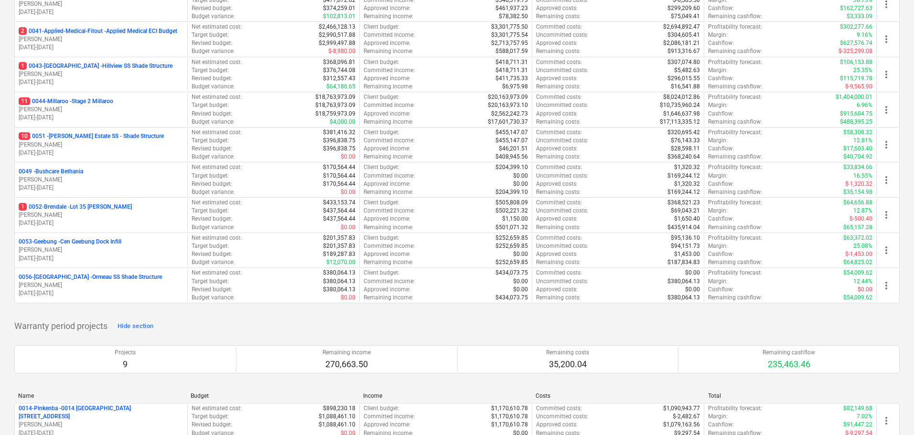
click at [85, 241] on p "0053-Geebung - Cen Geebung Dock Infill" at bounding box center [70, 242] width 103 height 8
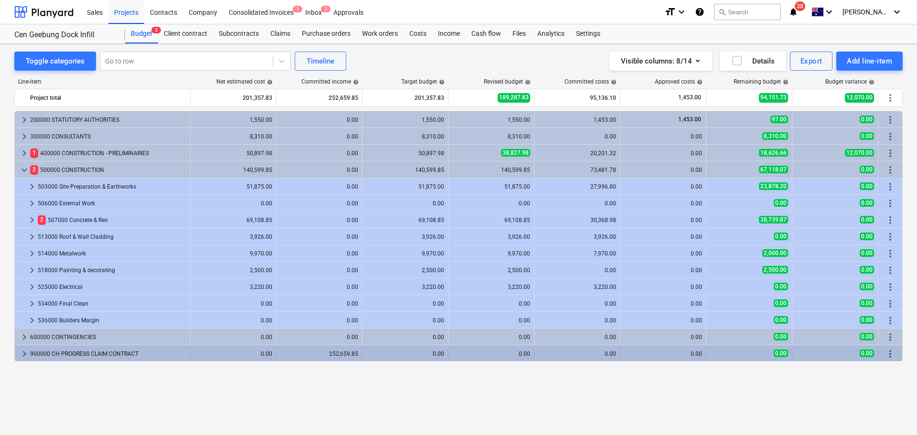
click at [19, 356] on span "keyboard_arrow_right" at bounding box center [24, 353] width 11 height 11
